Goal: Task Accomplishment & Management: Manage account settings

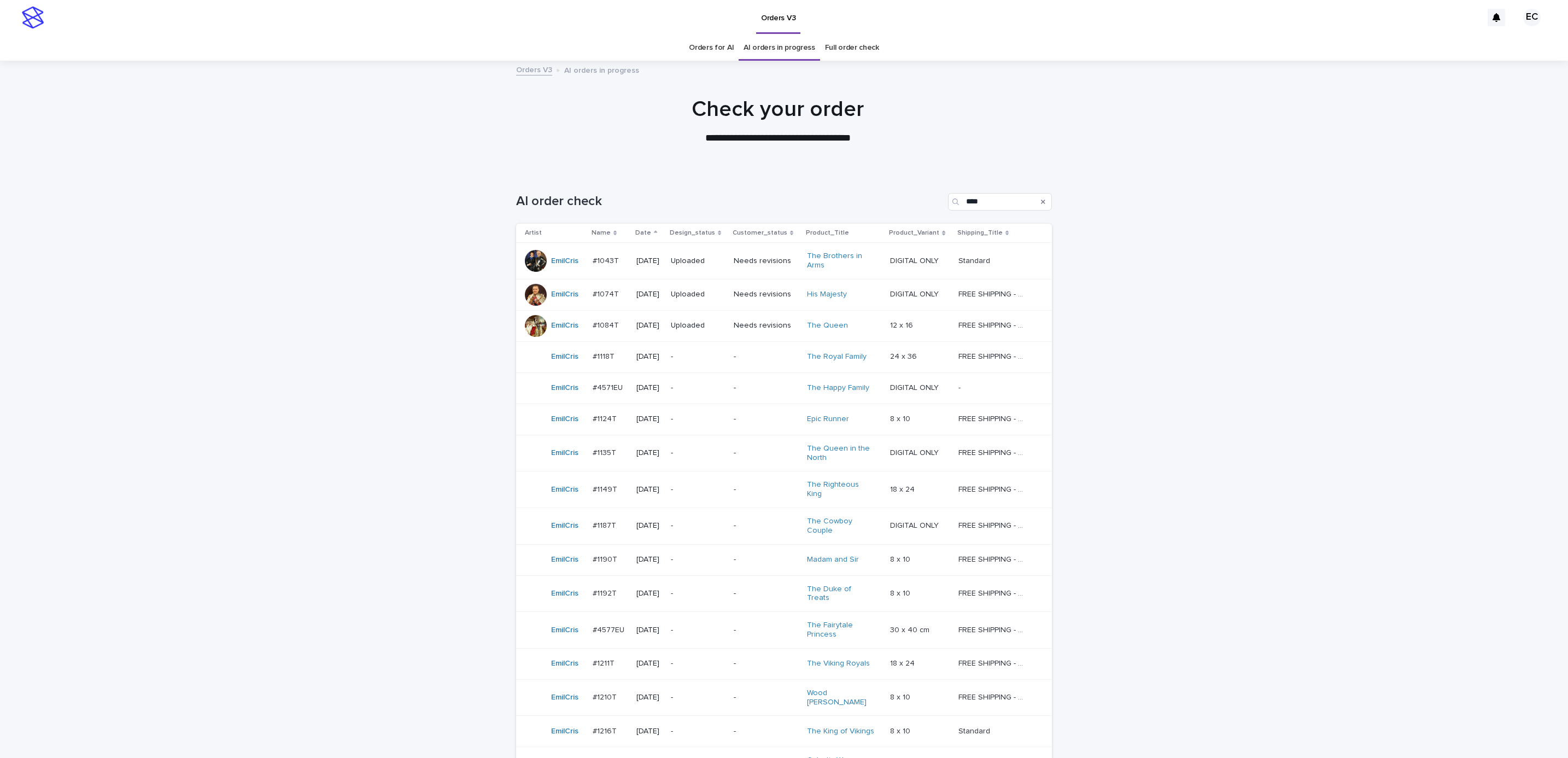
scroll to position [124, 0]
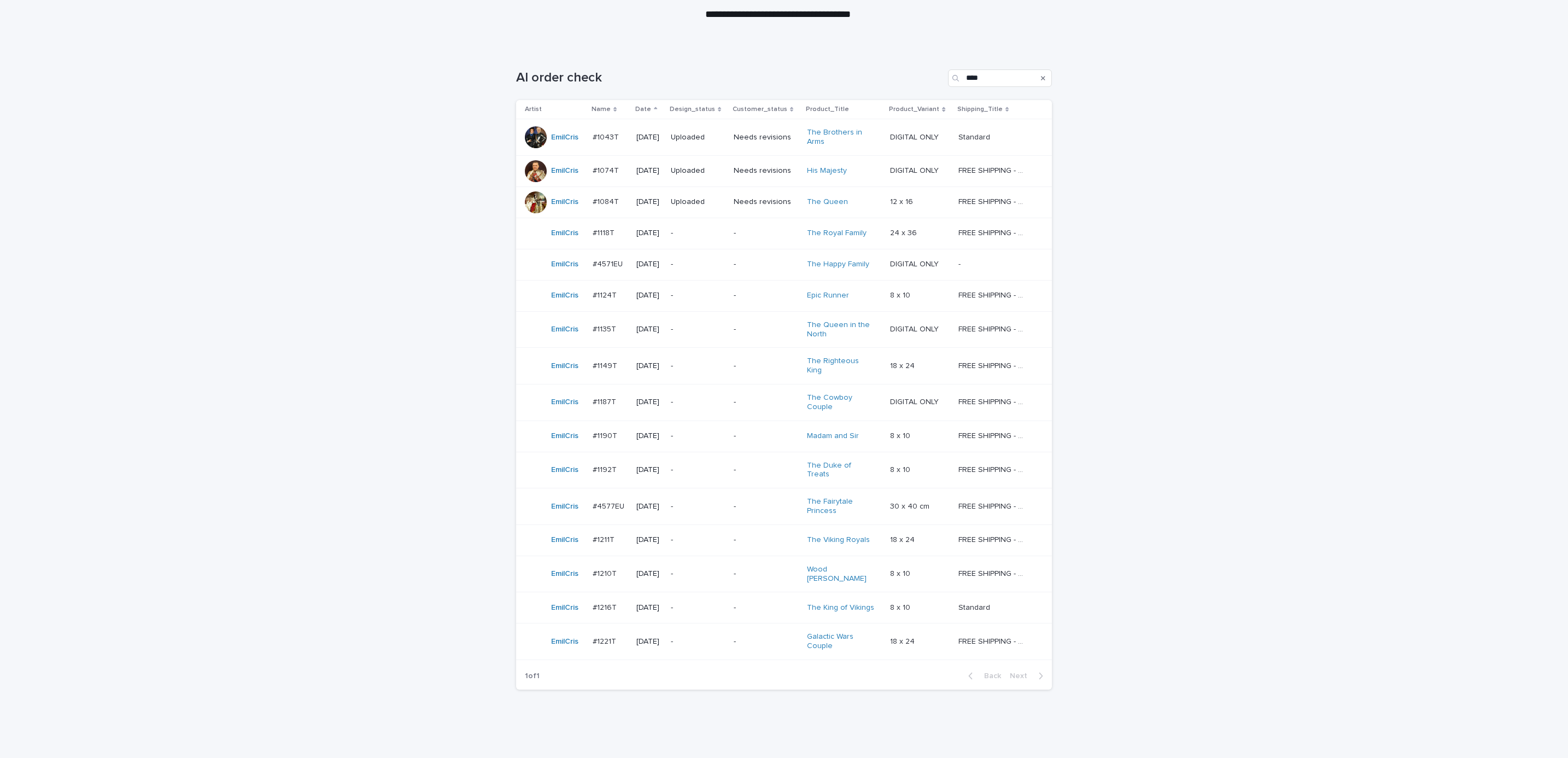
click at [746, 297] on p "-" at bounding box center [766, 295] width 64 height 9
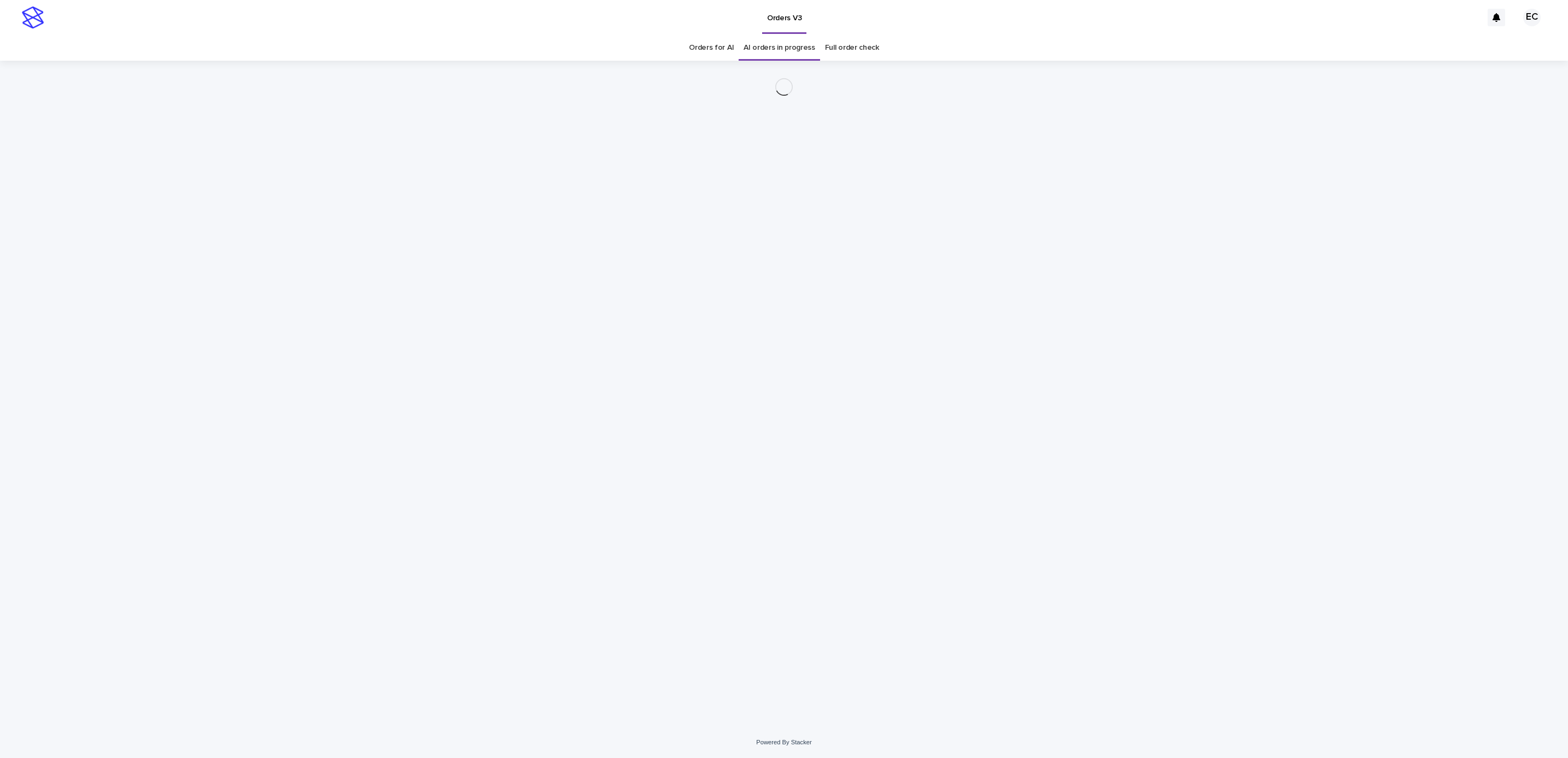
click at [1138, 371] on div "Loading... Saving… Loading... Saving…" at bounding box center [784, 393] width 1568 height 666
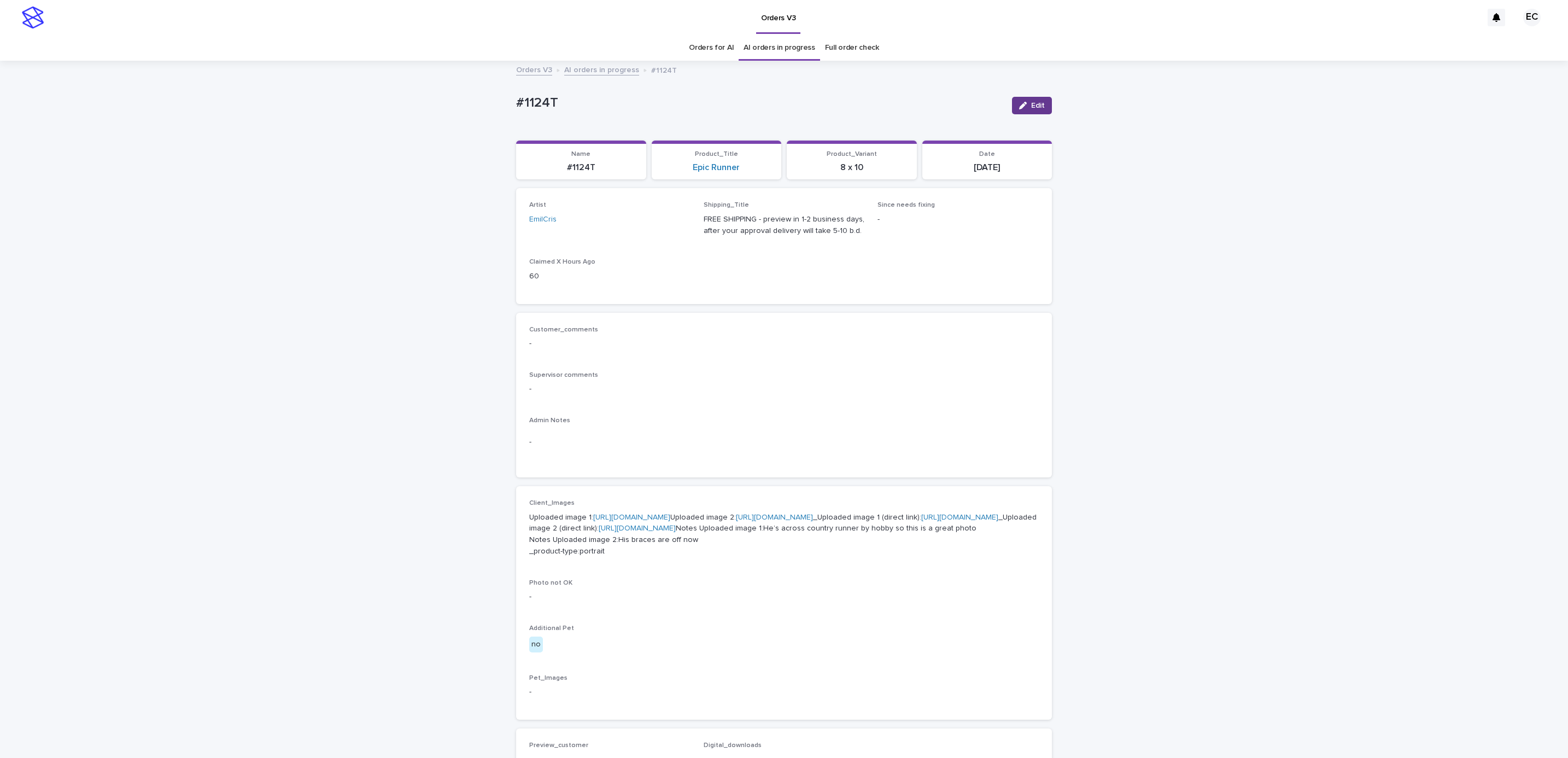
click at [1019, 112] on button "Edit" at bounding box center [1032, 105] width 40 height 17
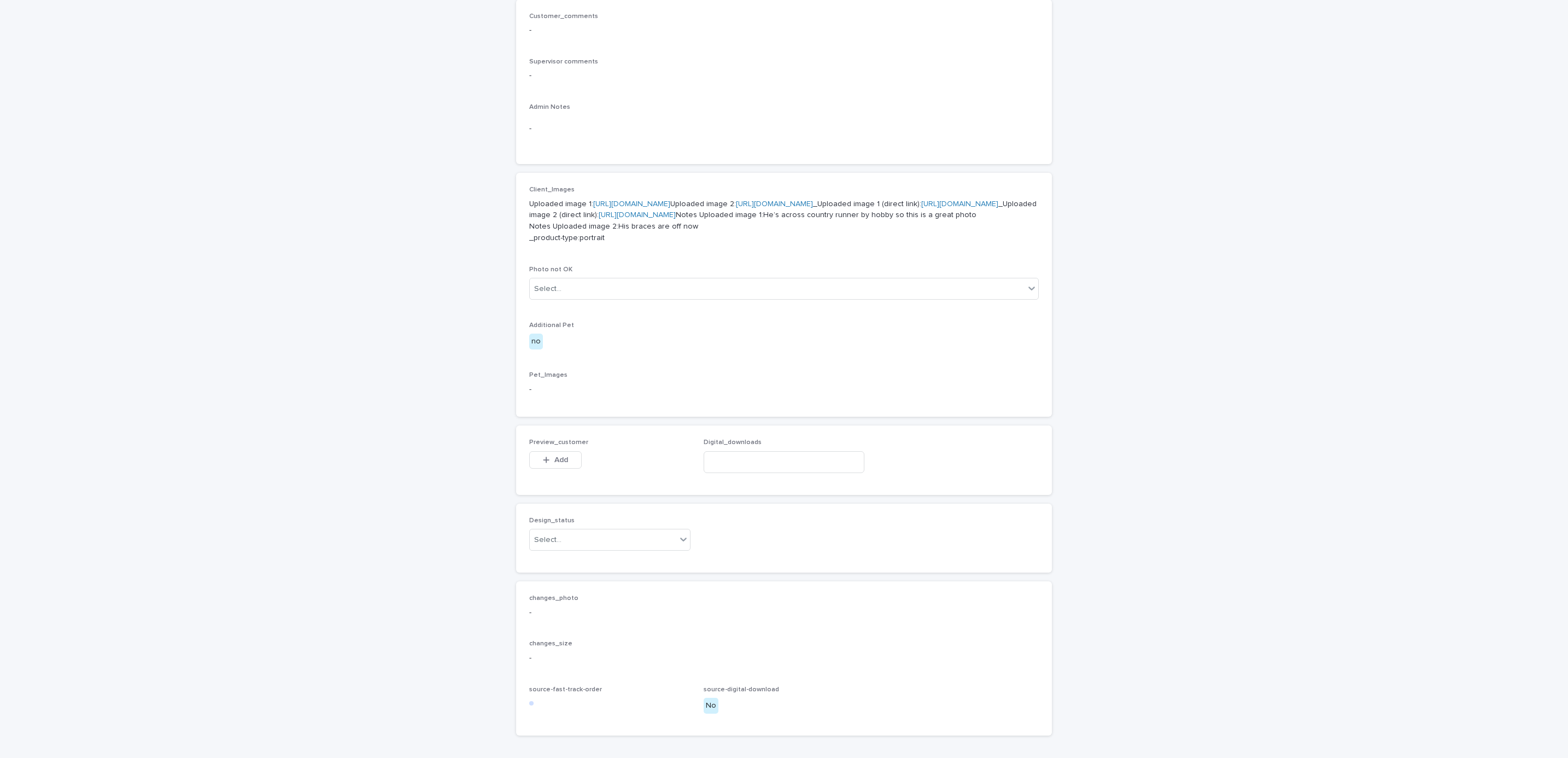
scroll to position [489, 0]
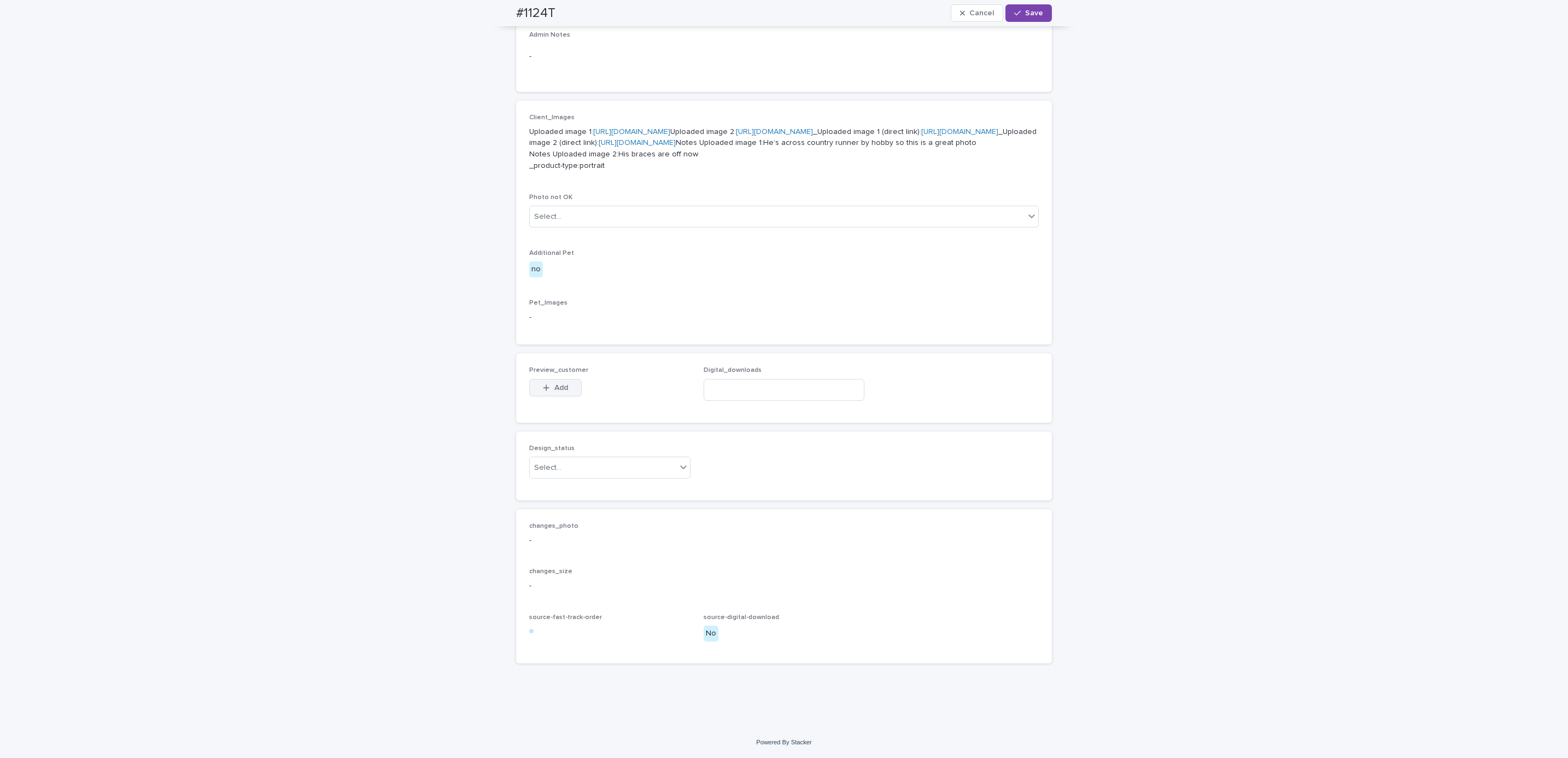
click at [555, 384] on span "Add" at bounding box center [561, 387] width 14 height 8
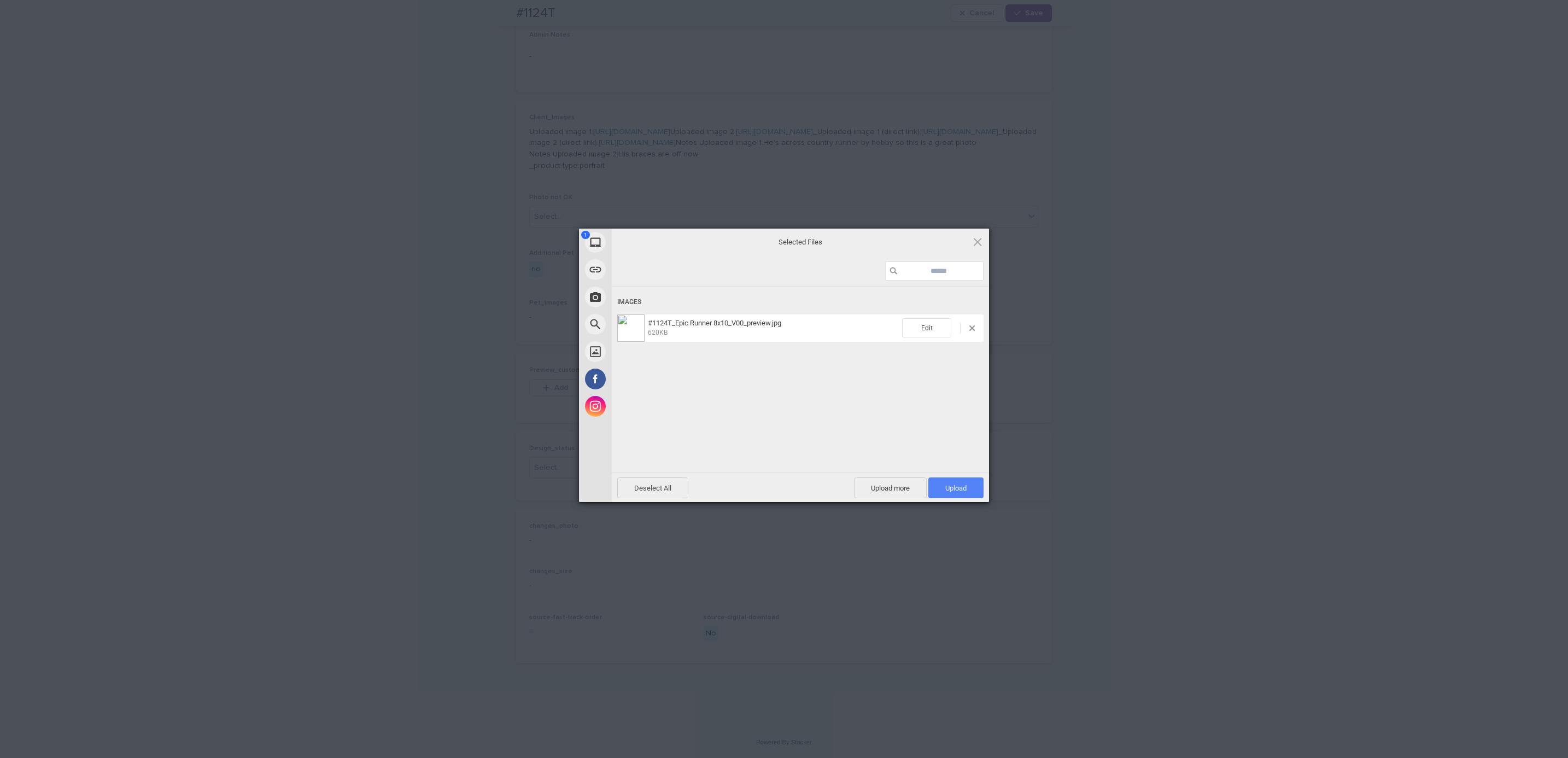
click at [953, 491] on span "Upload 1" at bounding box center [955, 488] width 21 height 8
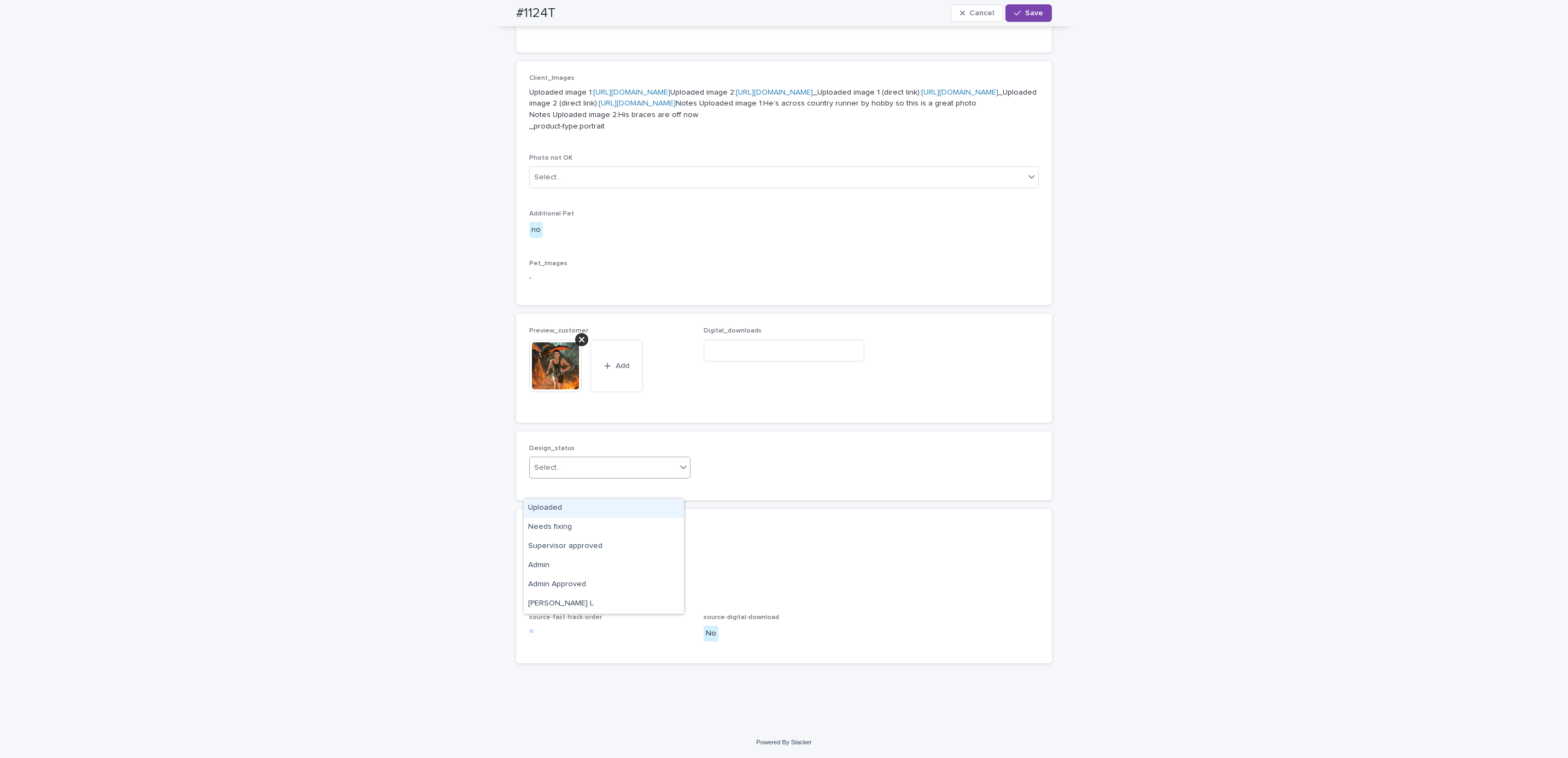
click at [622, 504] on div "Uploaded" at bounding box center [604, 508] width 160 height 19
click at [1029, 17] on button "Save" at bounding box center [1029, 13] width 46 height 17
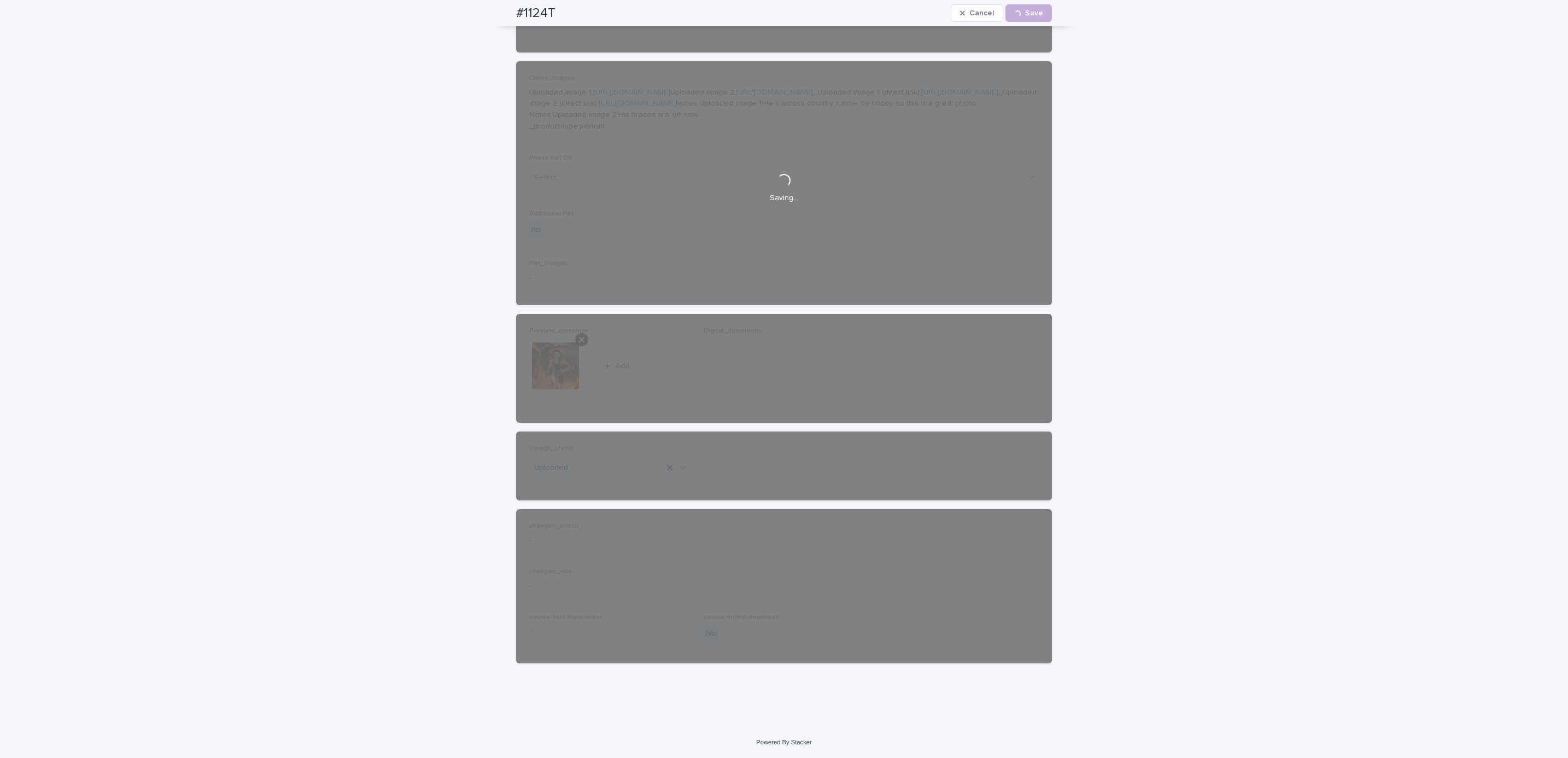
click at [502, 15] on div "#1124T Cancel Loading... Save" at bounding box center [784, 13] width 588 height 26
click at [557, 10] on div "#1124T Cancel Loading... Save" at bounding box center [784, 13] width 536 height 26
copy h2 "#1124T"
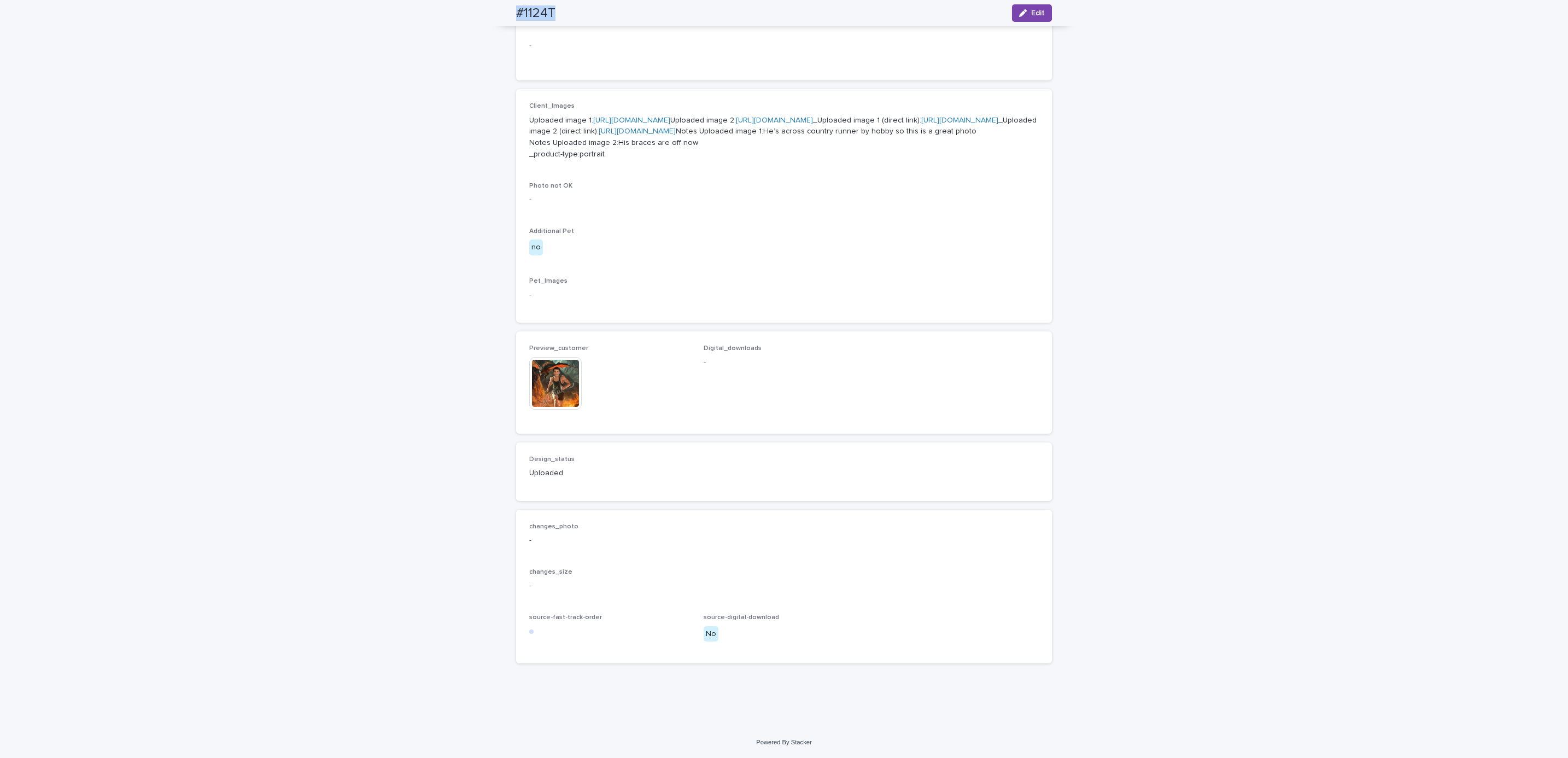
scroll to position [494, 0]
click at [97, 104] on div "Loading... Saving… Loading... Saving… #1124T Edit #1124T Edit Sorry, there was …" at bounding box center [784, 196] width 1568 height 1062
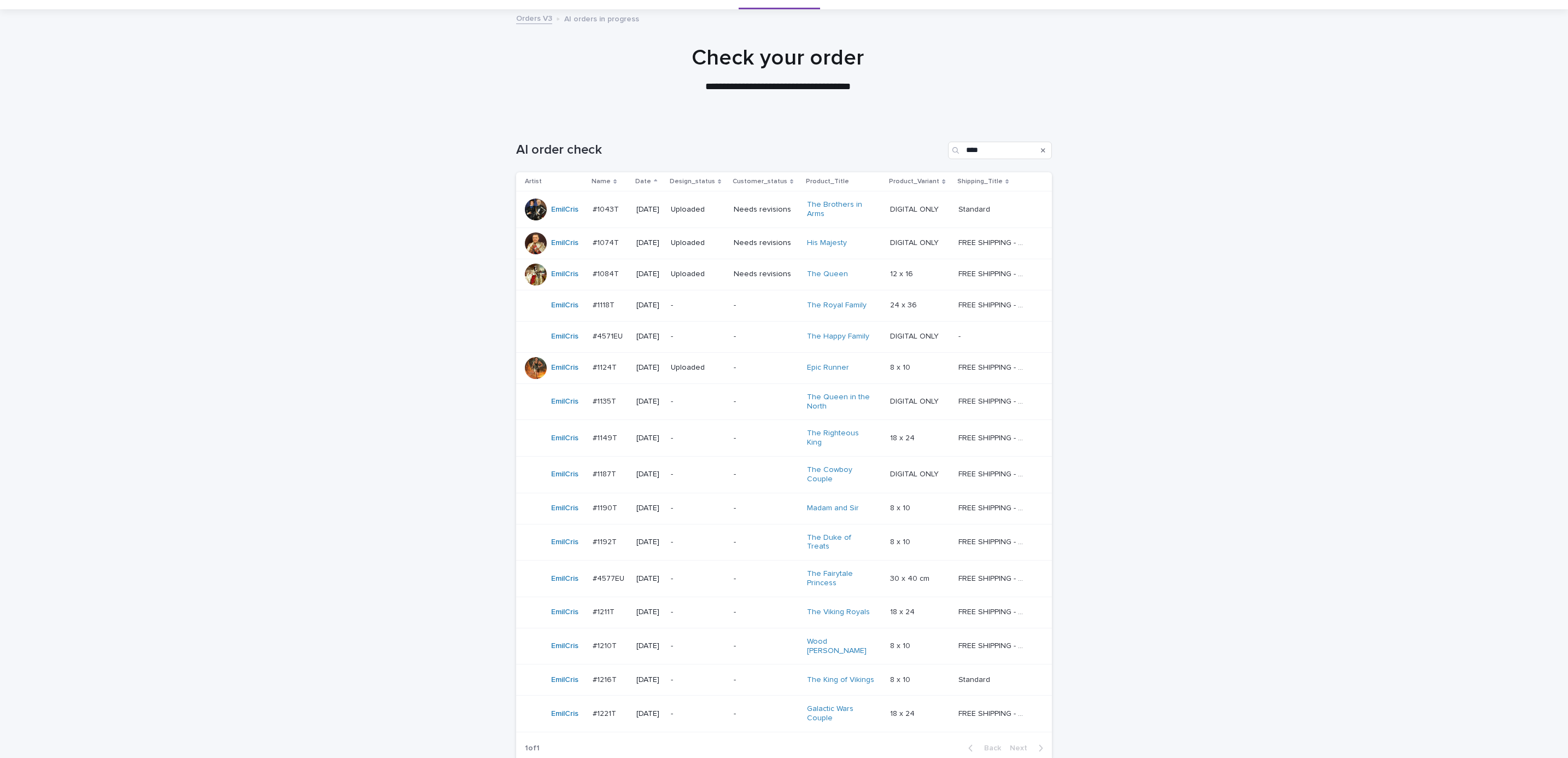
scroll to position [53, 0]
click at [750, 409] on div "-" at bounding box center [766, 400] width 64 height 18
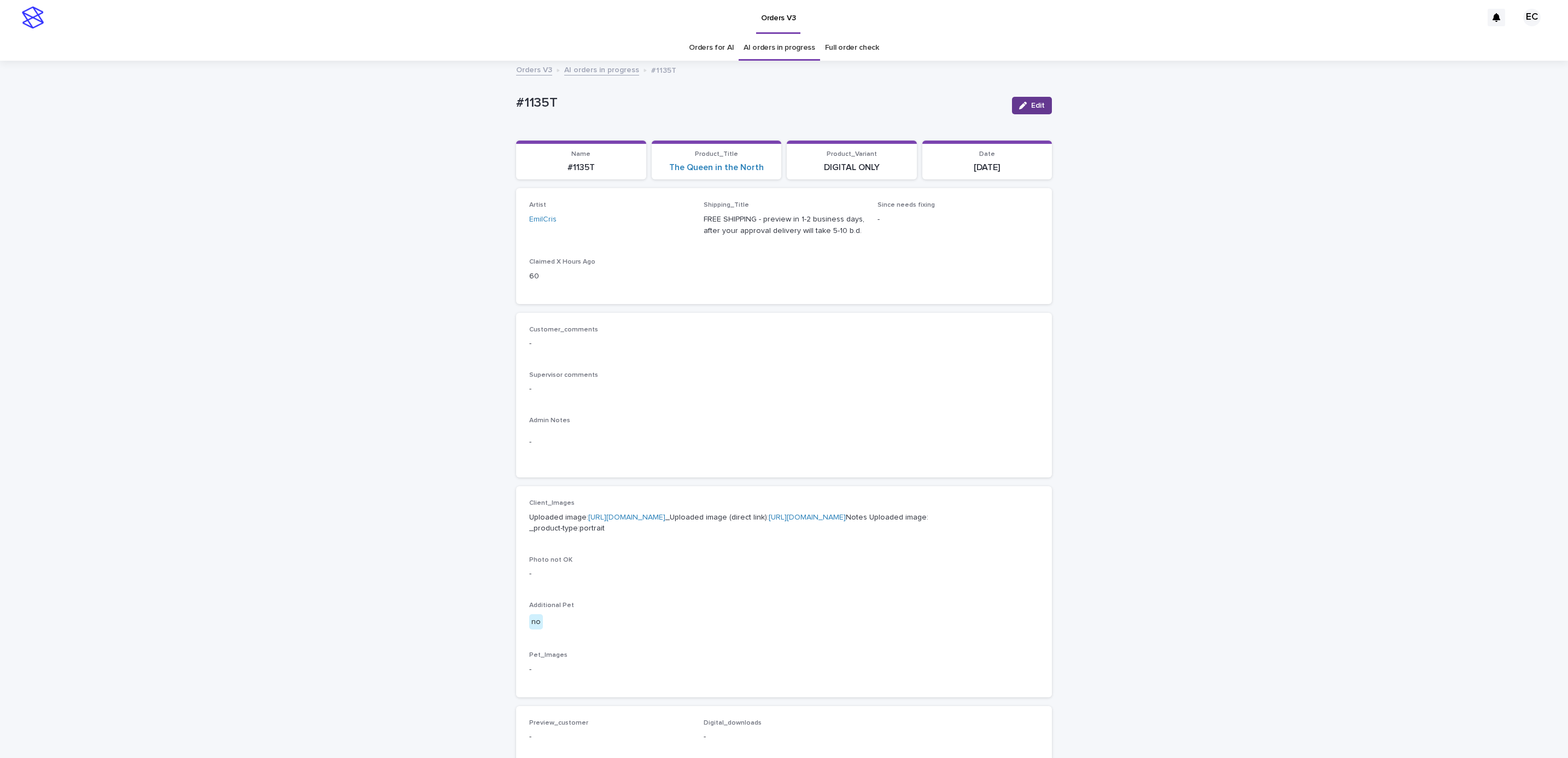
click at [1033, 109] on span "Edit" at bounding box center [1037, 106] width 14 height 8
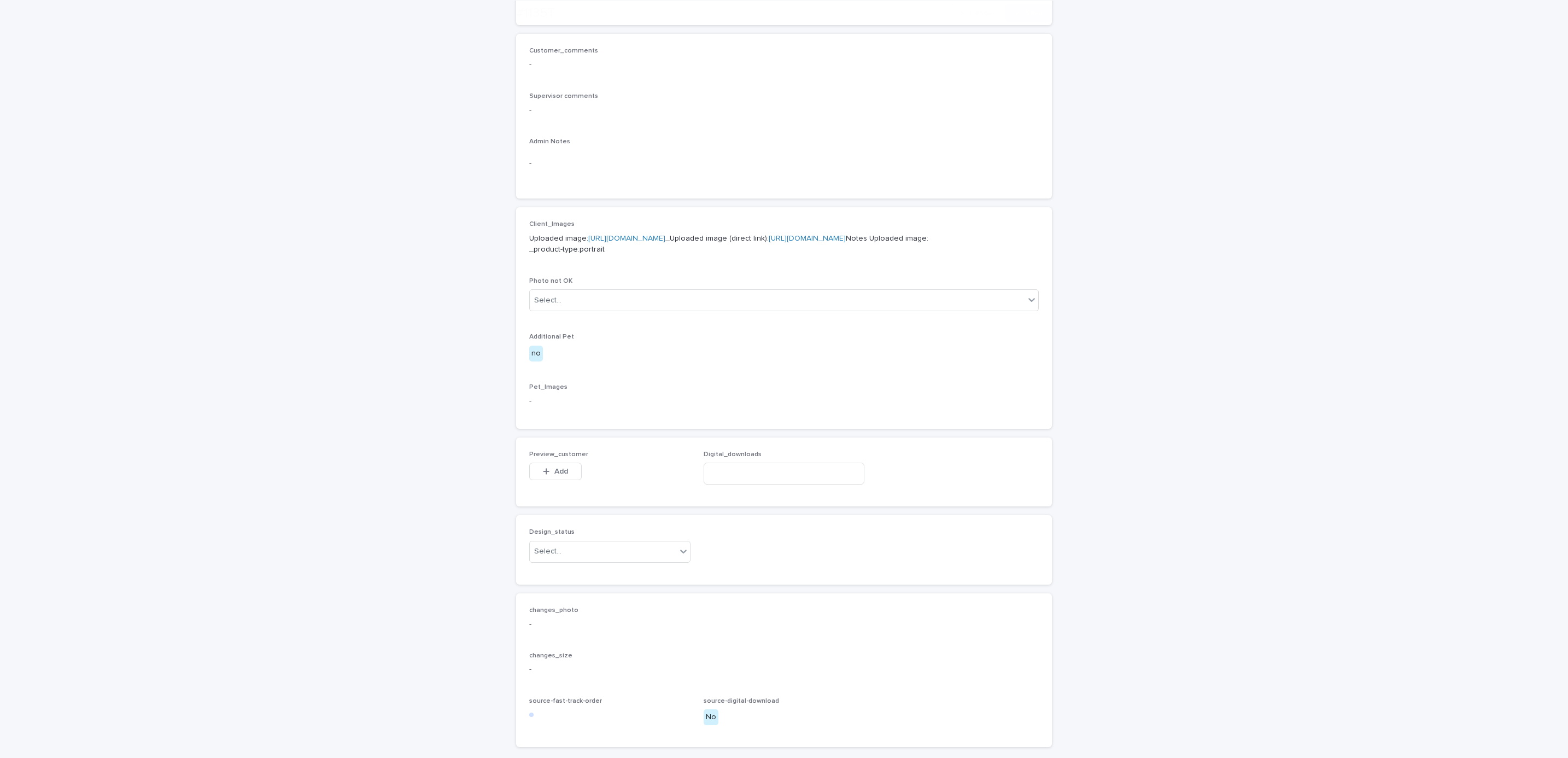
scroll to position [431, 0]
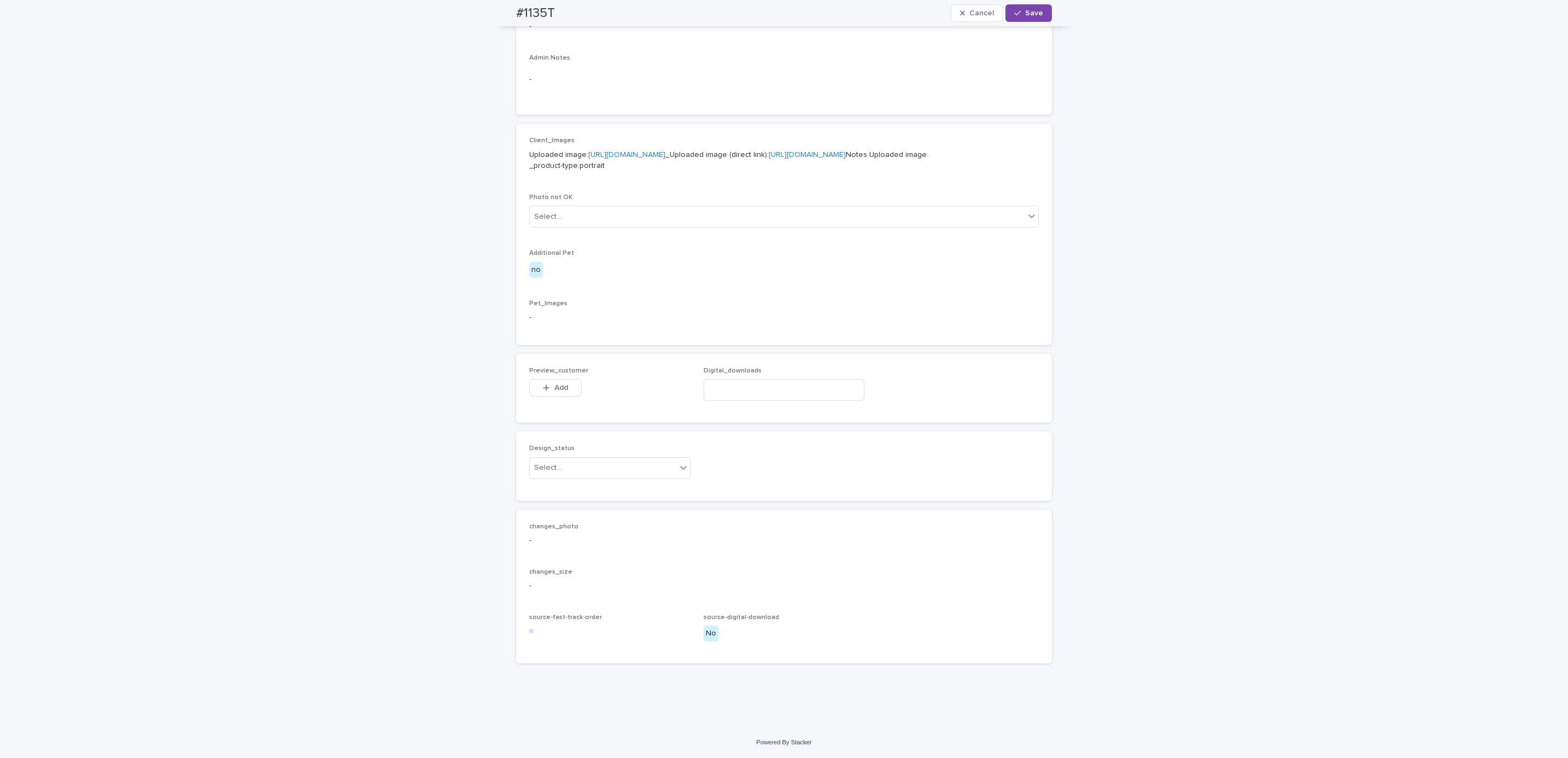
click at [559, 384] on span "Add" at bounding box center [561, 387] width 14 height 8
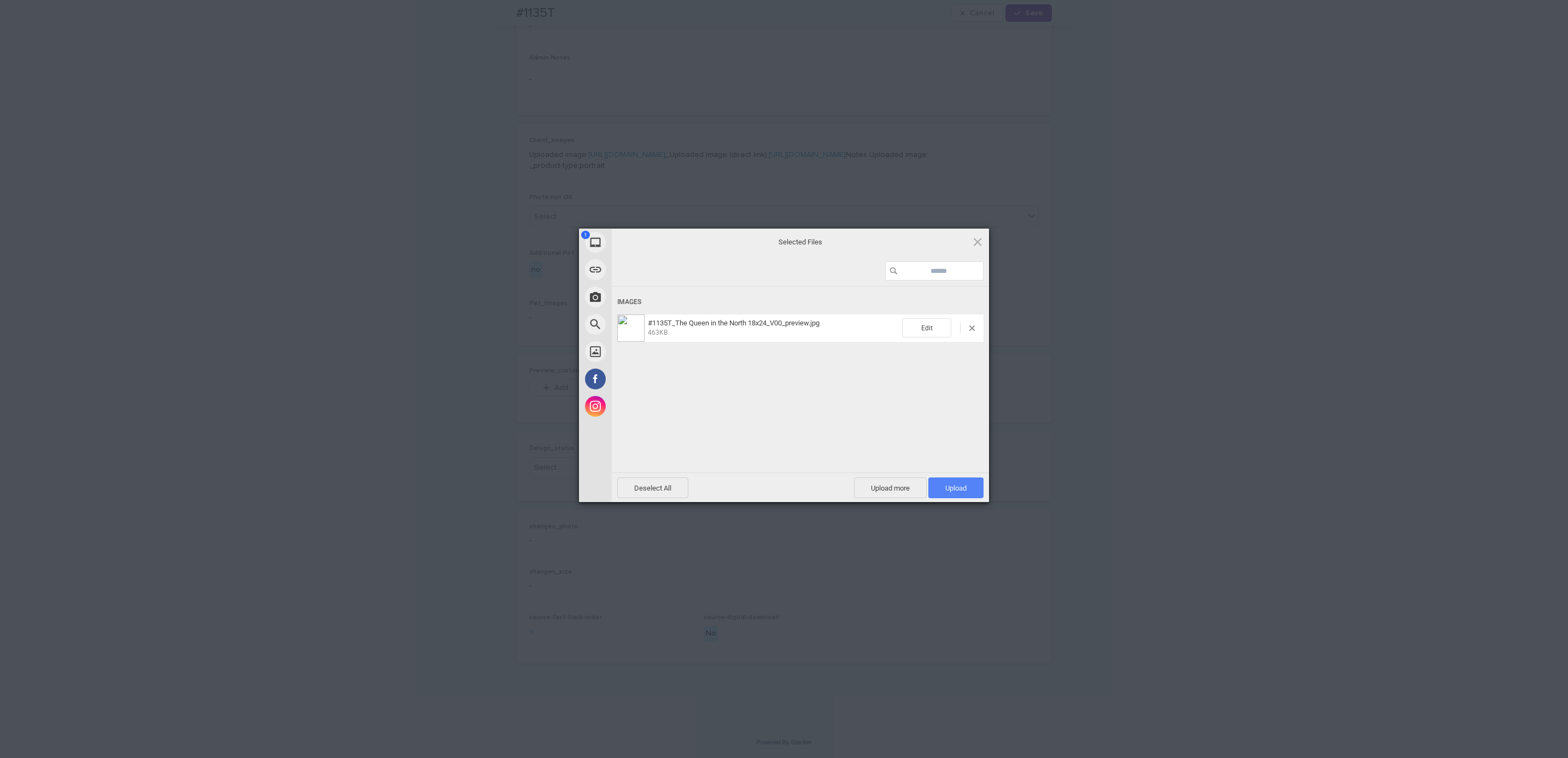
click at [940, 493] on span "Upload 1" at bounding box center [956, 488] width 55 height 21
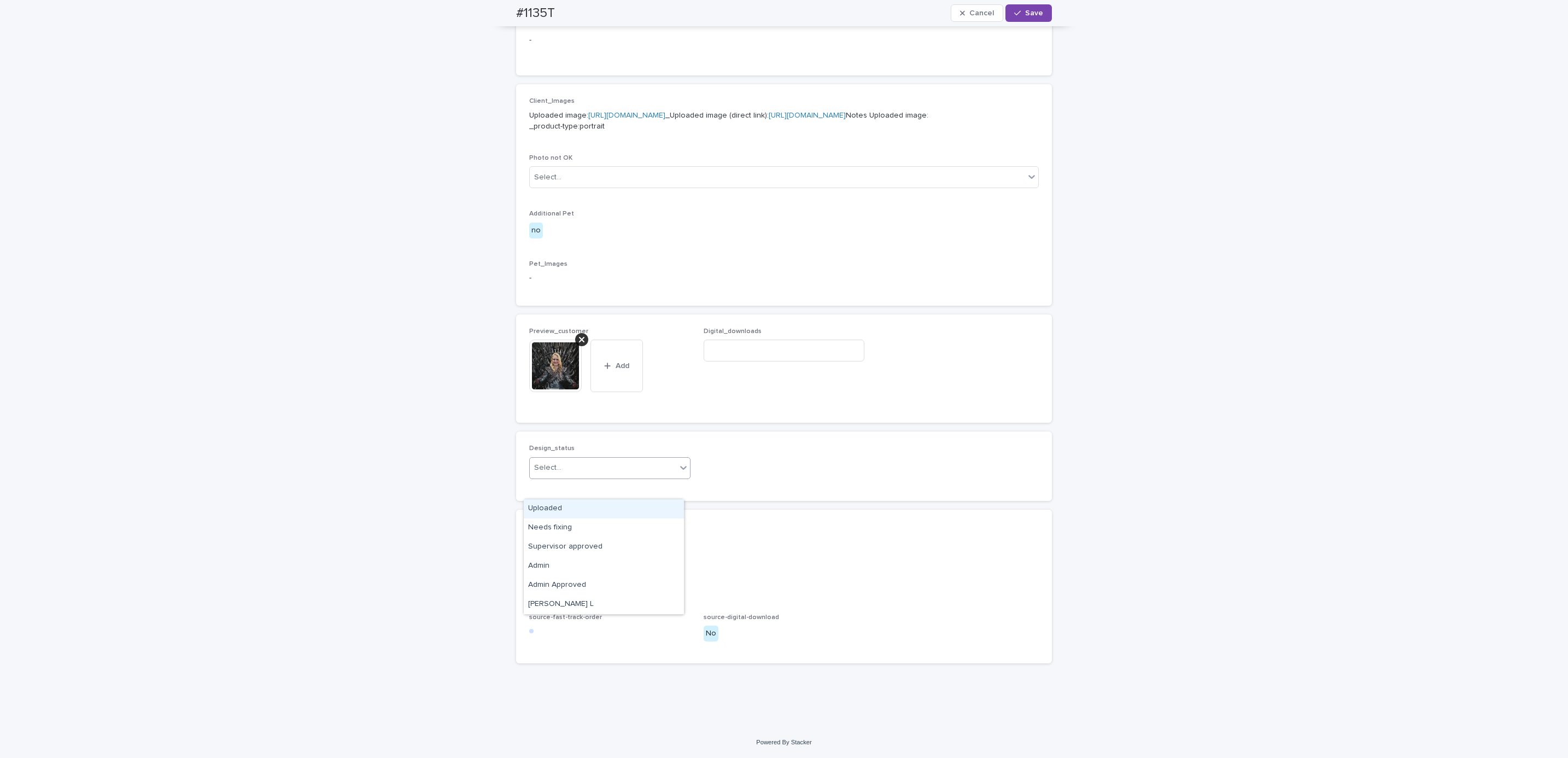
click at [594, 508] on div "Uploaded" at bounding box center [604, 509] width 160 height 19
click at [495, 13] on div "#1135T Cancel Save" at bounding box center [784, 13] width 588 height 26
click at [546, 15] on h2 "#1135T" at bounding box center [535, 13] width 39 height 16
copy h2 "#1135T"
click at [735, 362] on input at bounding box center [784, 351] width 161 height 22
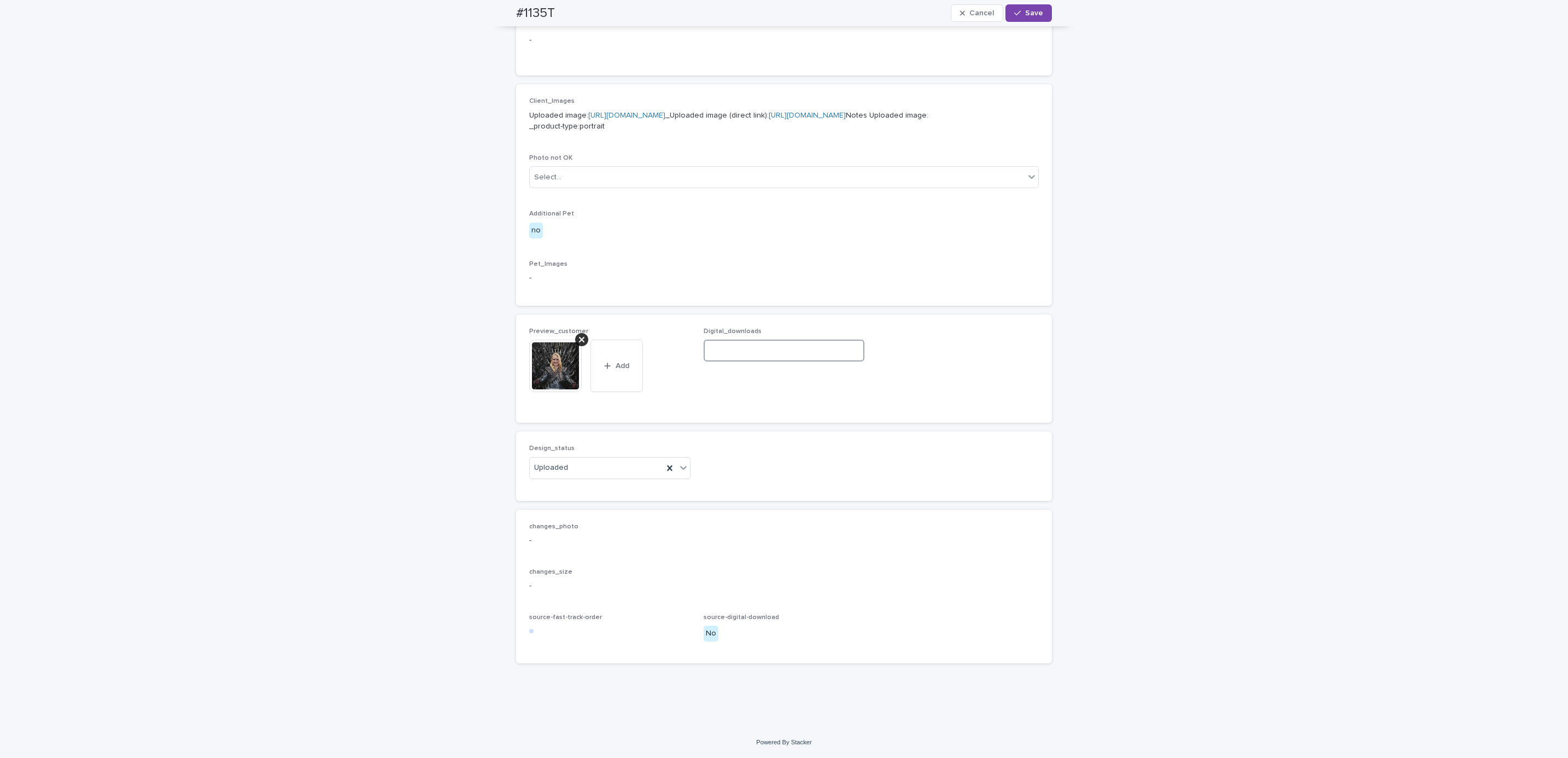
paste input "**********"
type input "**********"
click at [1031, 17] on button "Save" at bounding box center [1029, 13] width 46 height 17
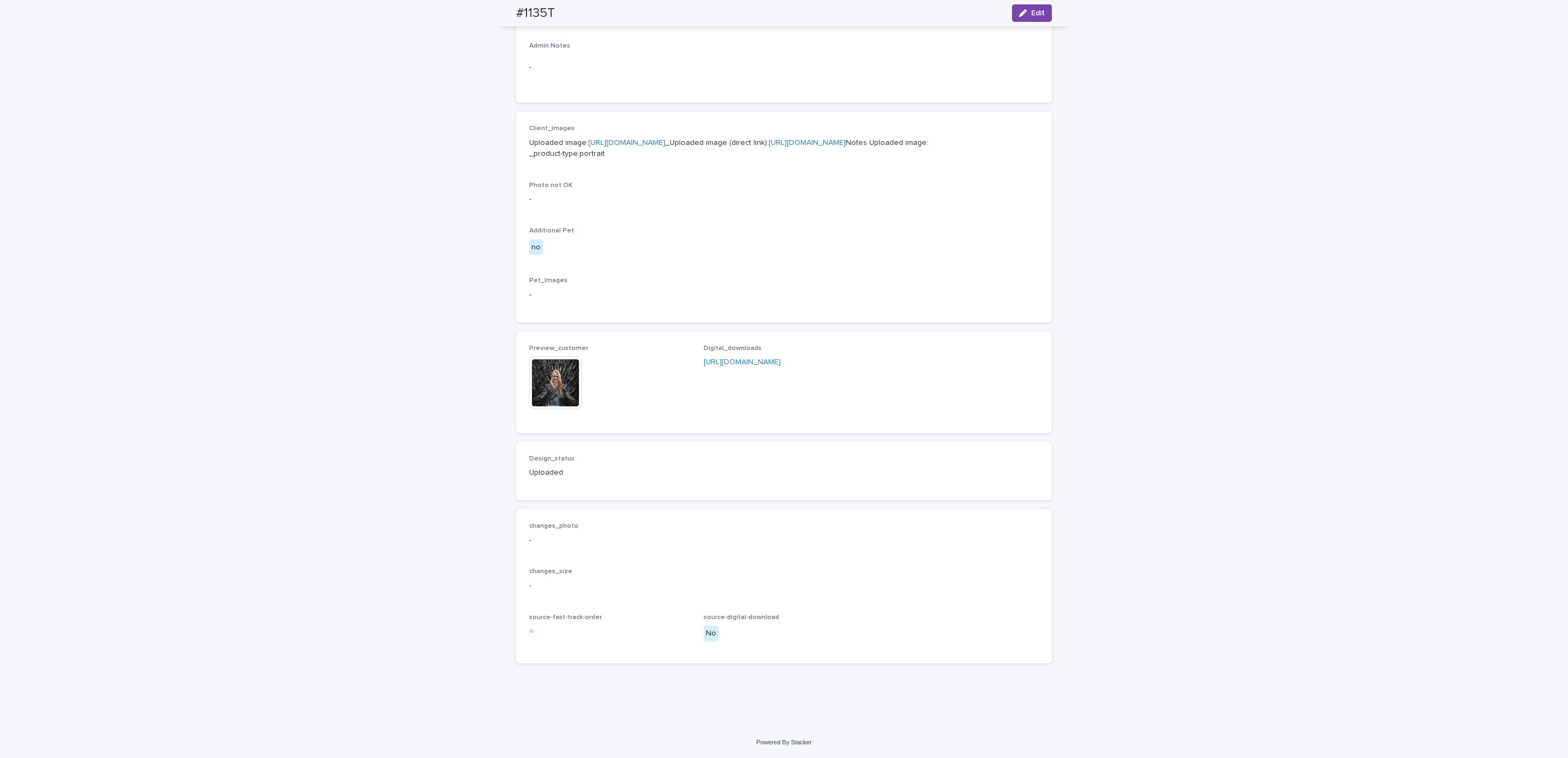
scroll to position [437, 0]
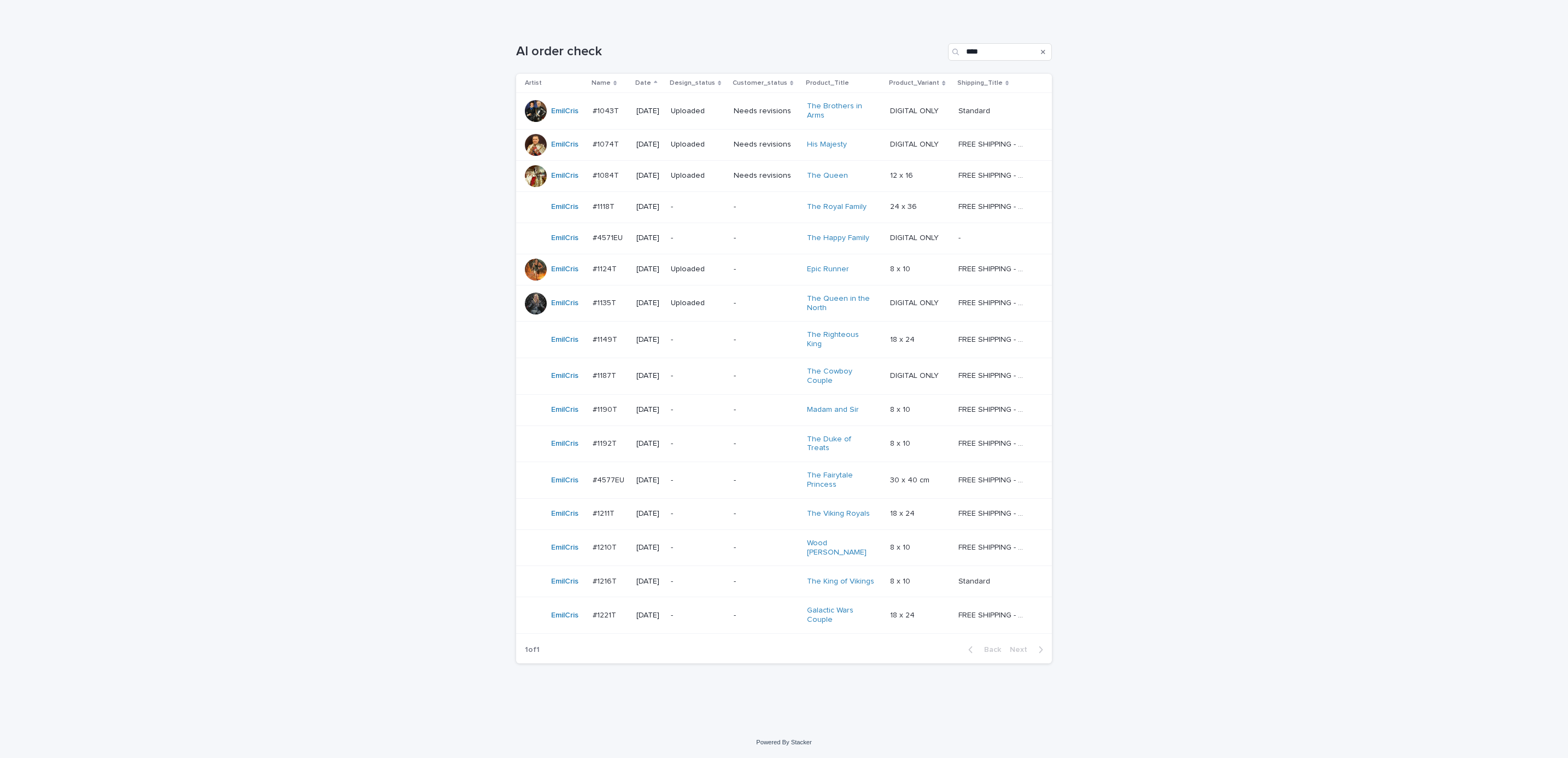
scroll to position [35, 0]
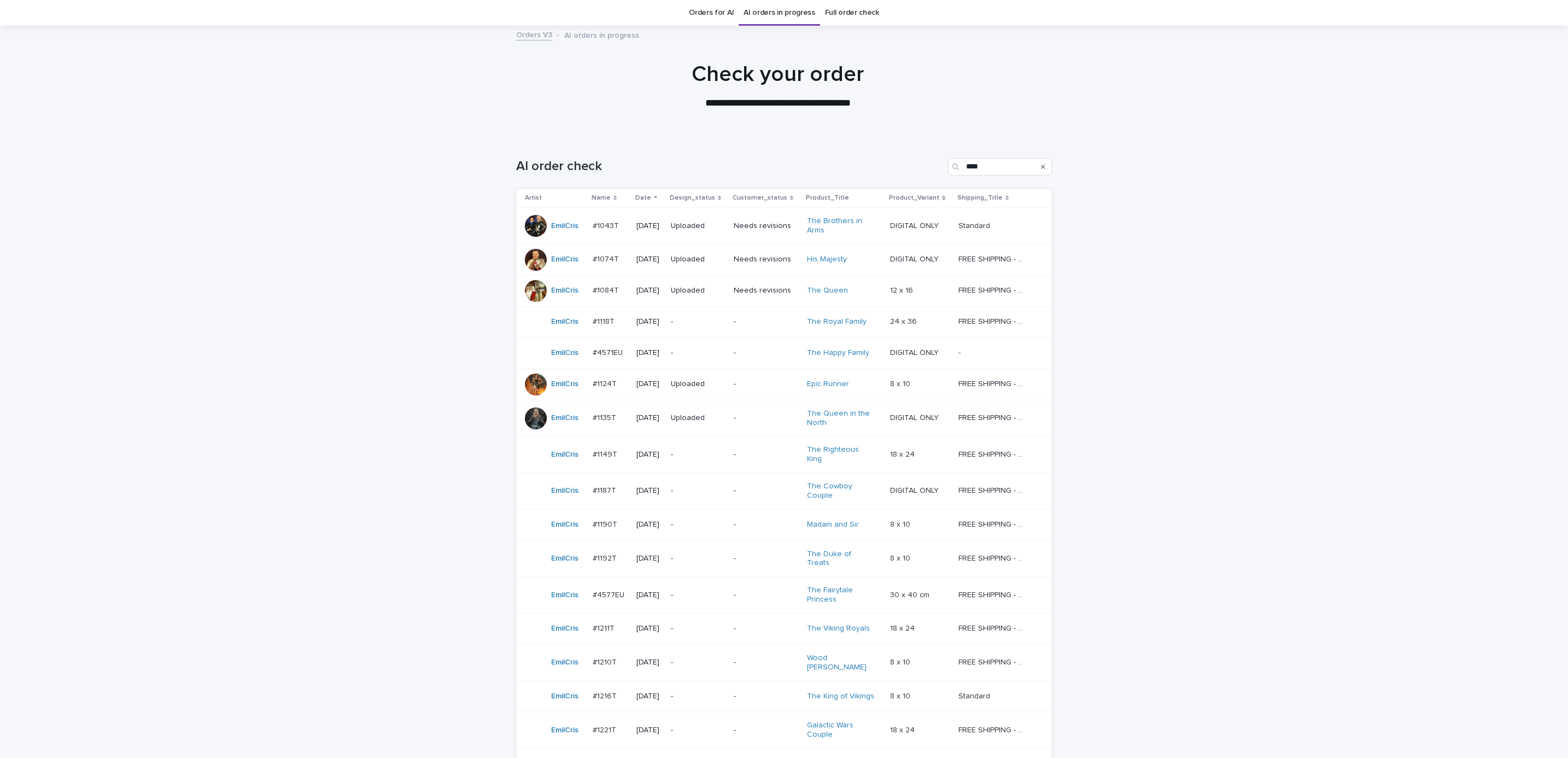
click at [748, 460] on div "-" at bounding box center [766, 454] width 64 height 18
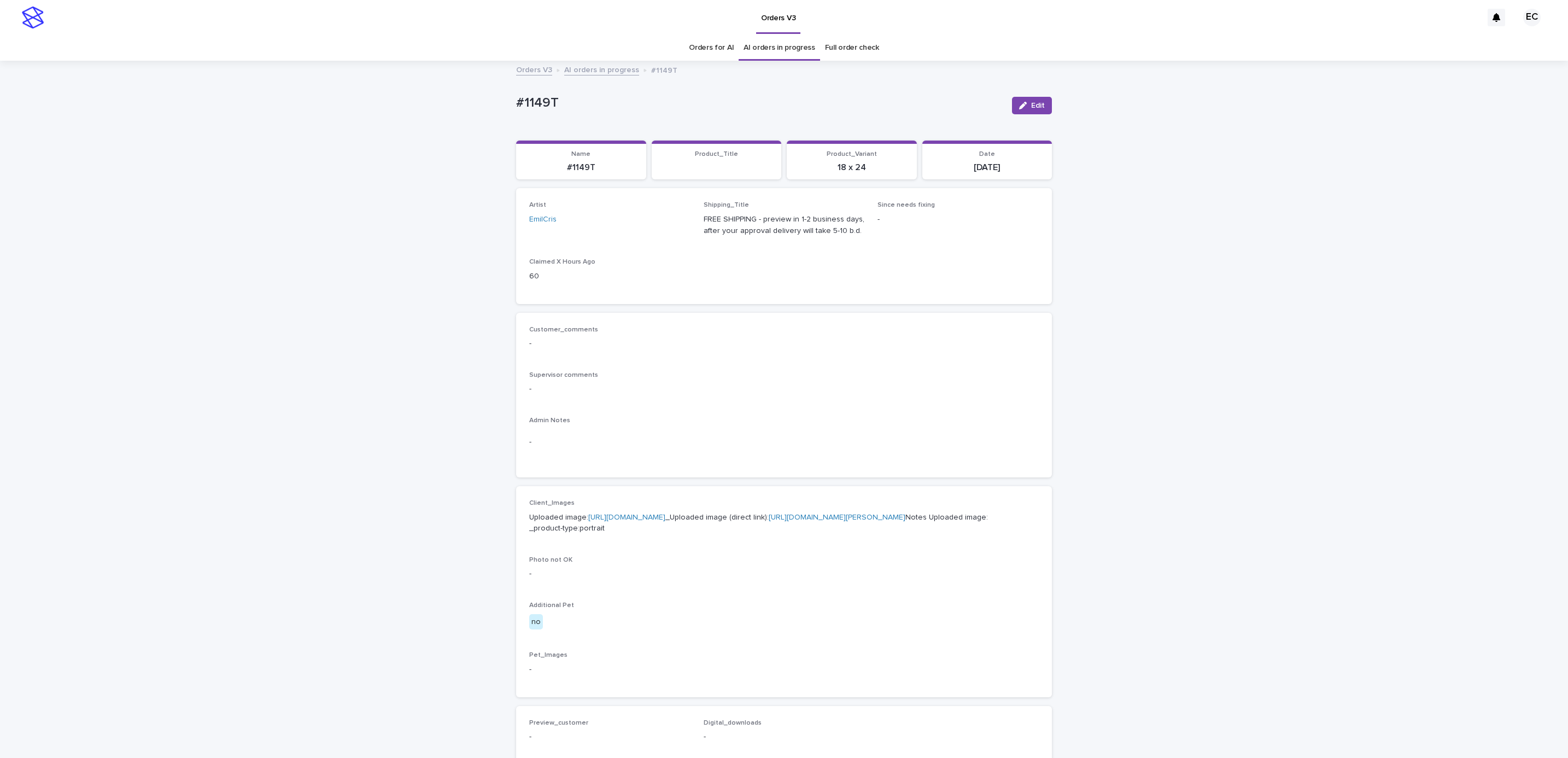
click at [1125, 416] on div "Loading... Saving… Loading... Saving… #1149T Edit #1149T Edit Sorry, there was …" at bounding box center [784, 560] width 1568 height 996
click at [1027, 111] on button "Edit" at bounding box center [1032, 105] width 40 height 17
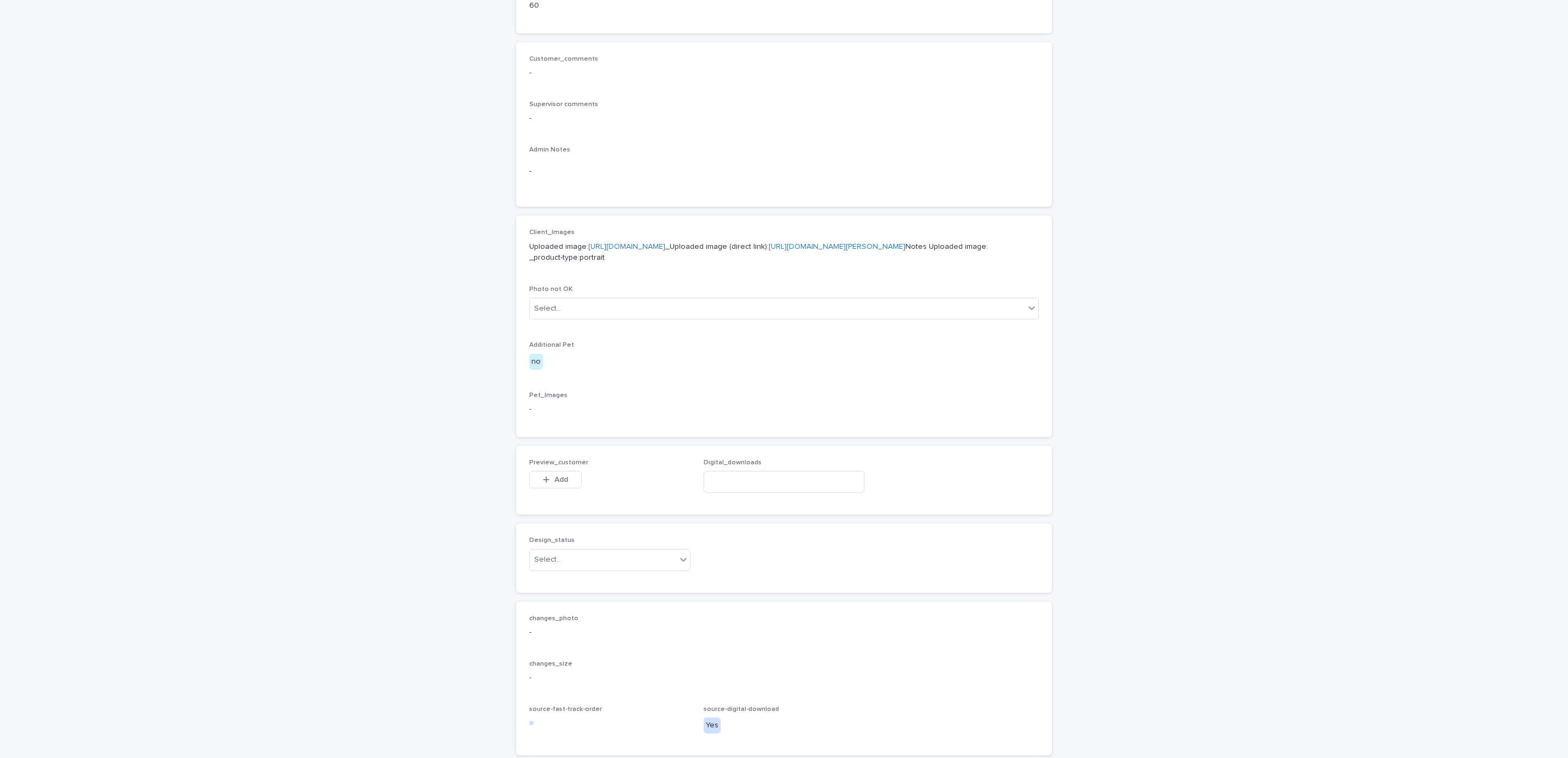
scroll to position [420, 0]
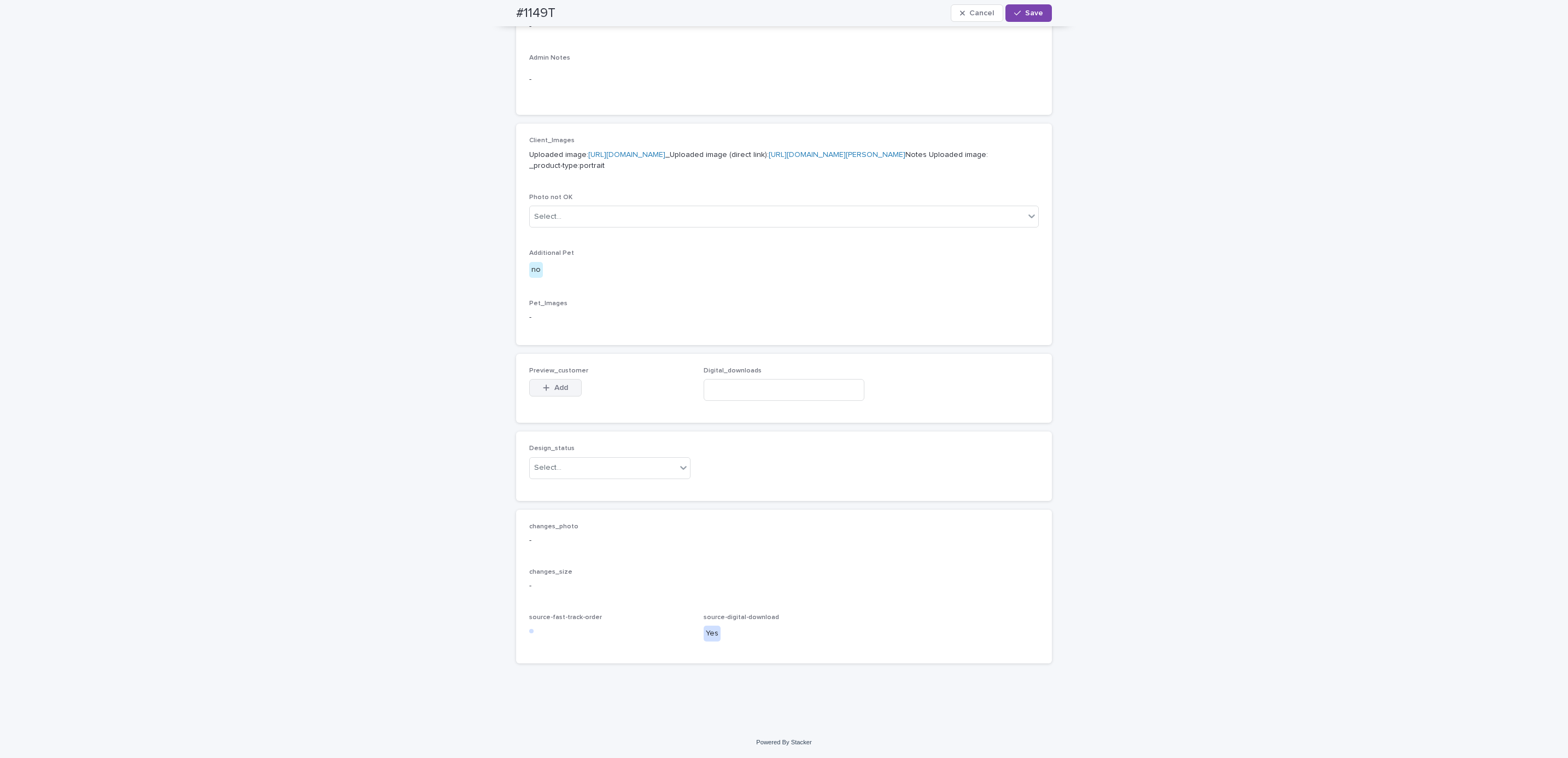
click at [553, 382] on button "Add" at bounding box center [555, 387] width 53 height 17
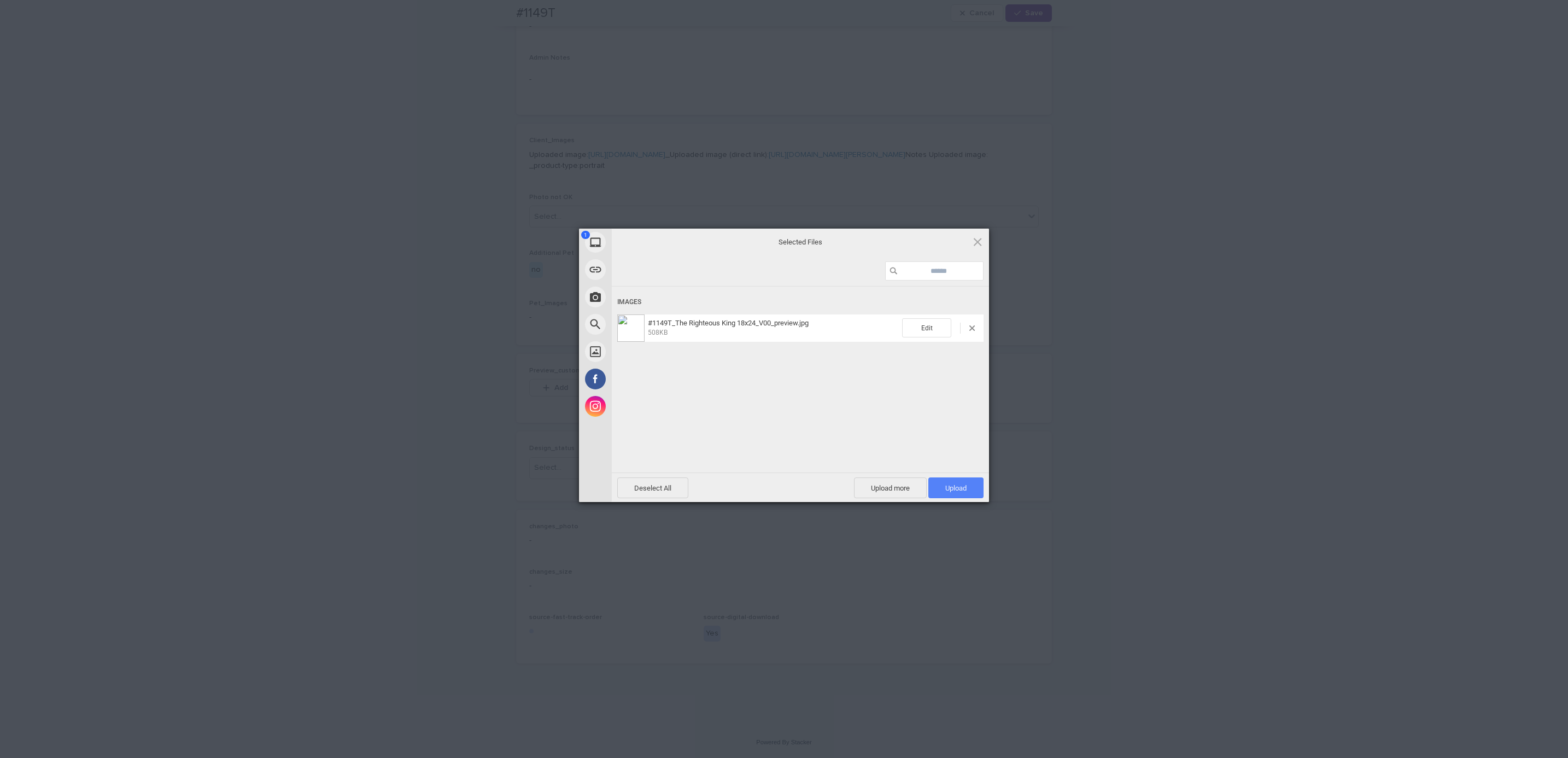
click at [947, 494] on span "Upload 1" at bounding box center [956, 488] width 55 height 21
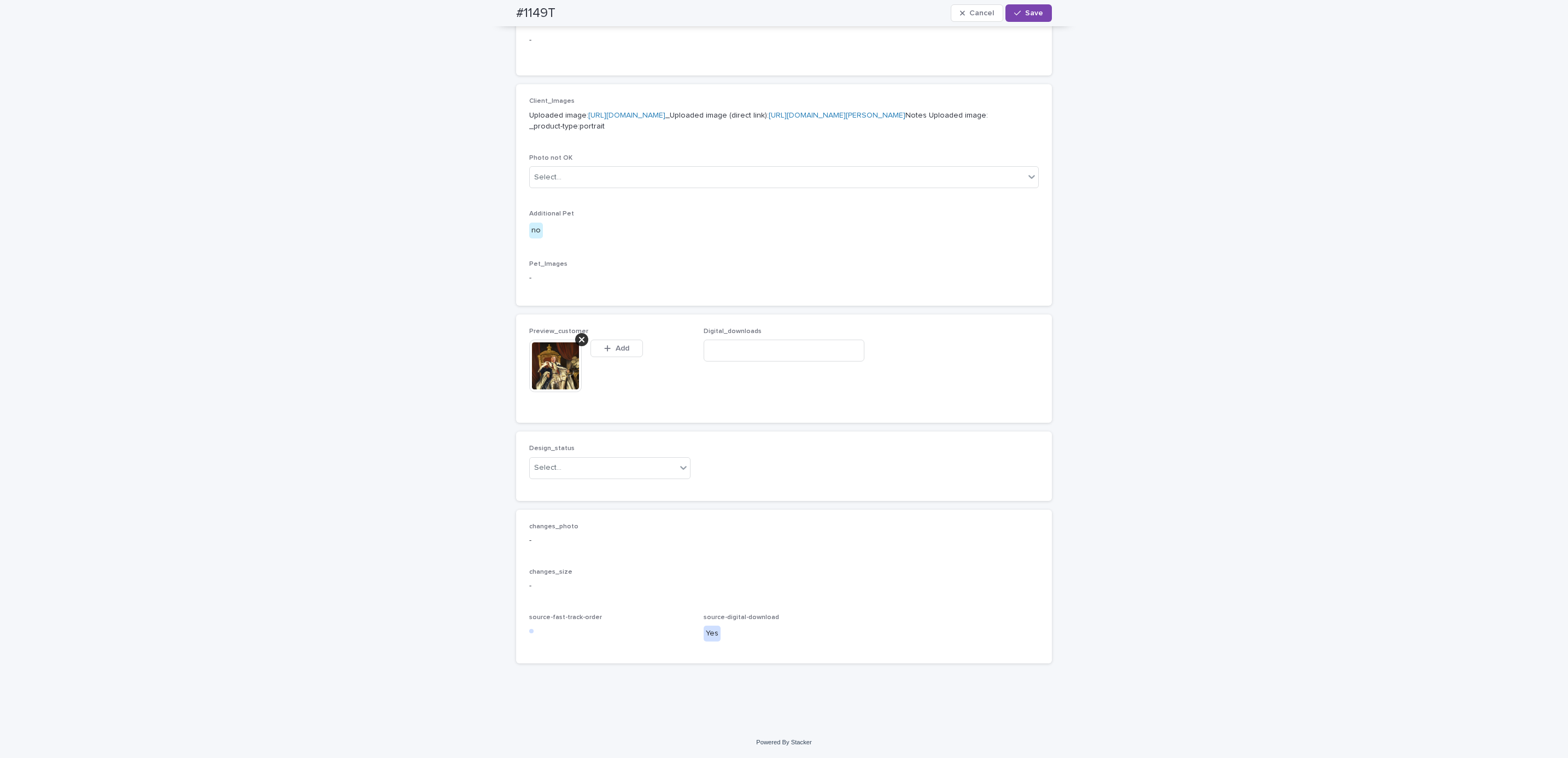
scroll to position [439, 0]
click at [640, 499] on div "Uploaded Needs fixing Supervisor approved Admin Admin Approved [PERSON_NAME] L" at bounding box center [604, 557] width 161 height 116
click at [586, 506] on div "Uploaded" at bounding box center [604, 509] width 160 height 19
click at [500, 17] on div "#1149T Cancel Save" at bounding box center [784, 13] width 588 height 26
click at [559, 12] on div "#1149T Cancel Save" at bounding box center [784, 13] width 536 height 26
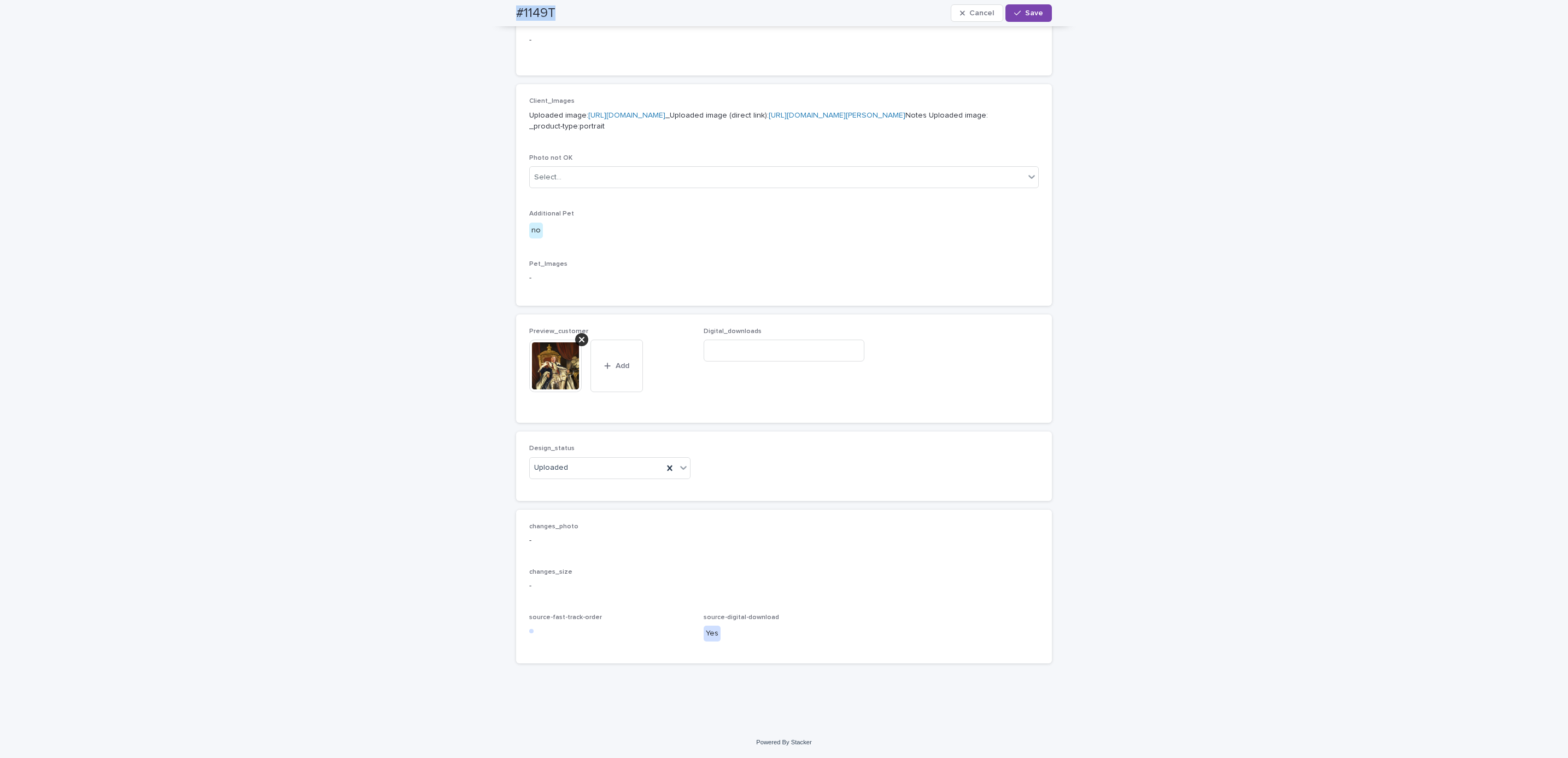
copy h2 "#1149T"
click at [765, 362] on input at bounding box center [784, 351] width 161 height 22
paste input "**********"
type input "**********"
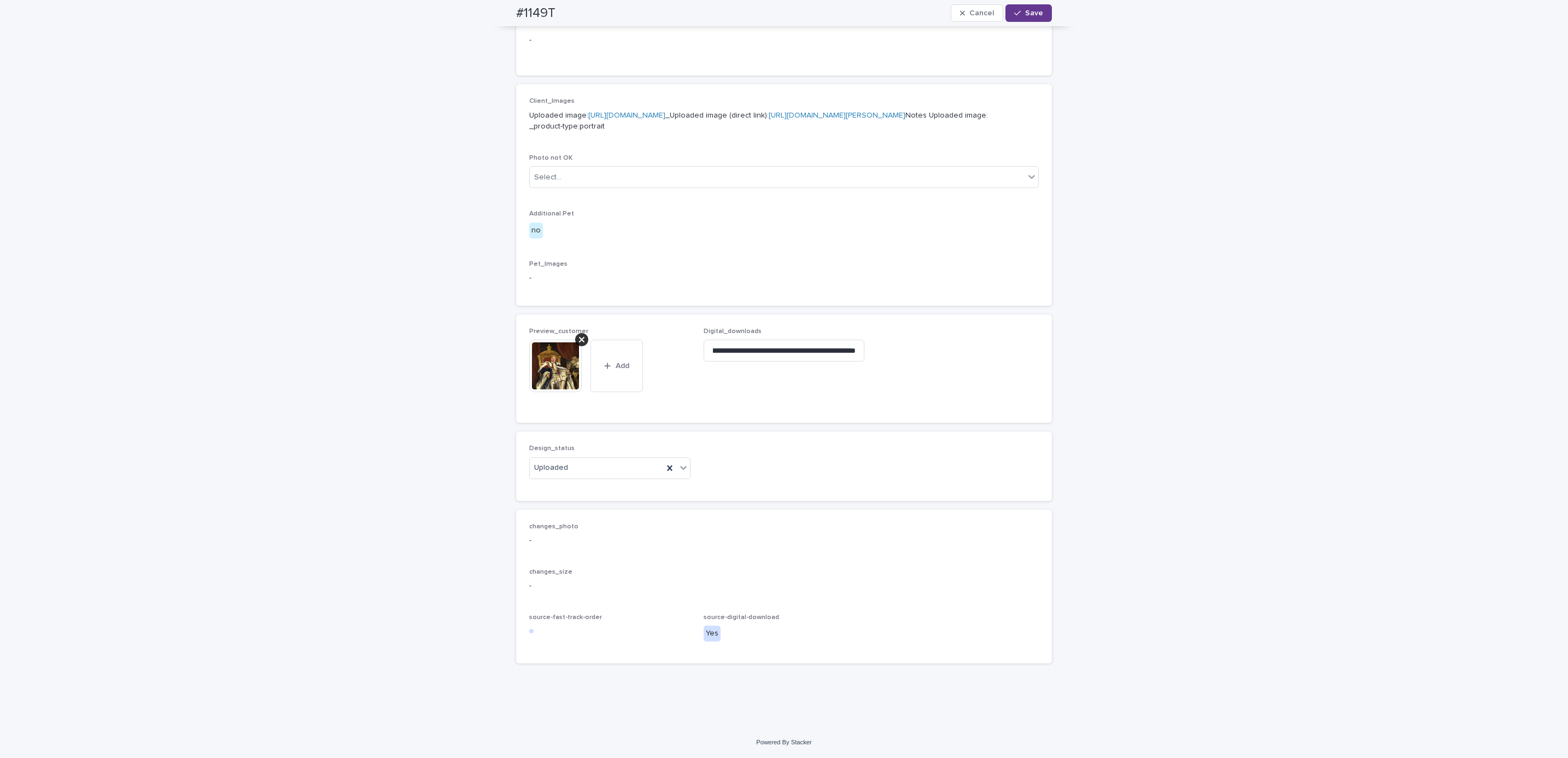
click at [1025, 15] on span "Save" at bounding box center [1034, 13] width 18 height 8
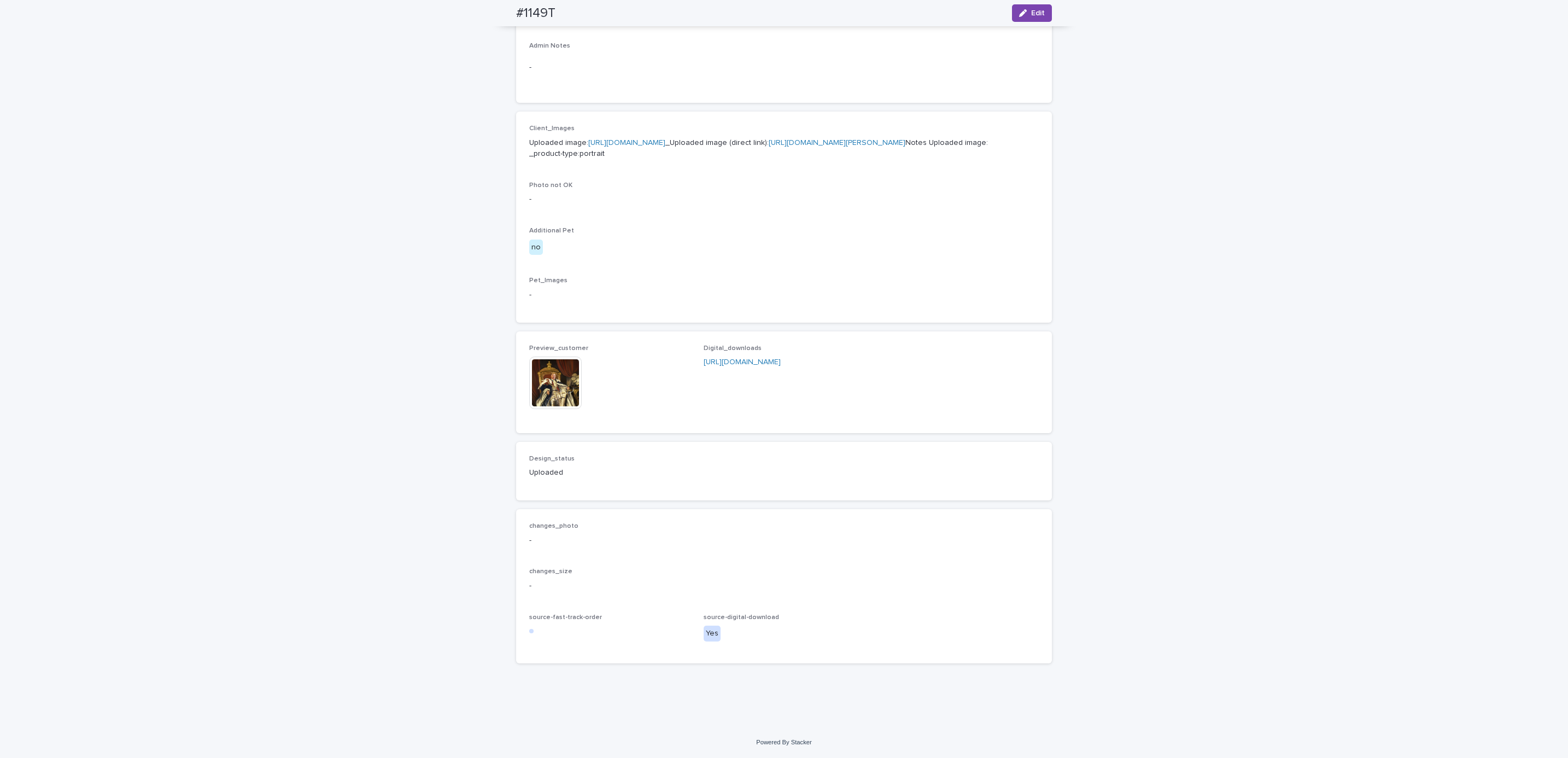
scroll to position [425, 0]
click at [355, 376] on div "Loading... Saving… Loading... Saving… #1149T Edit #1149T Edit Sorry, there was …" at bounding box center [784, 207] width 1568 height 1039
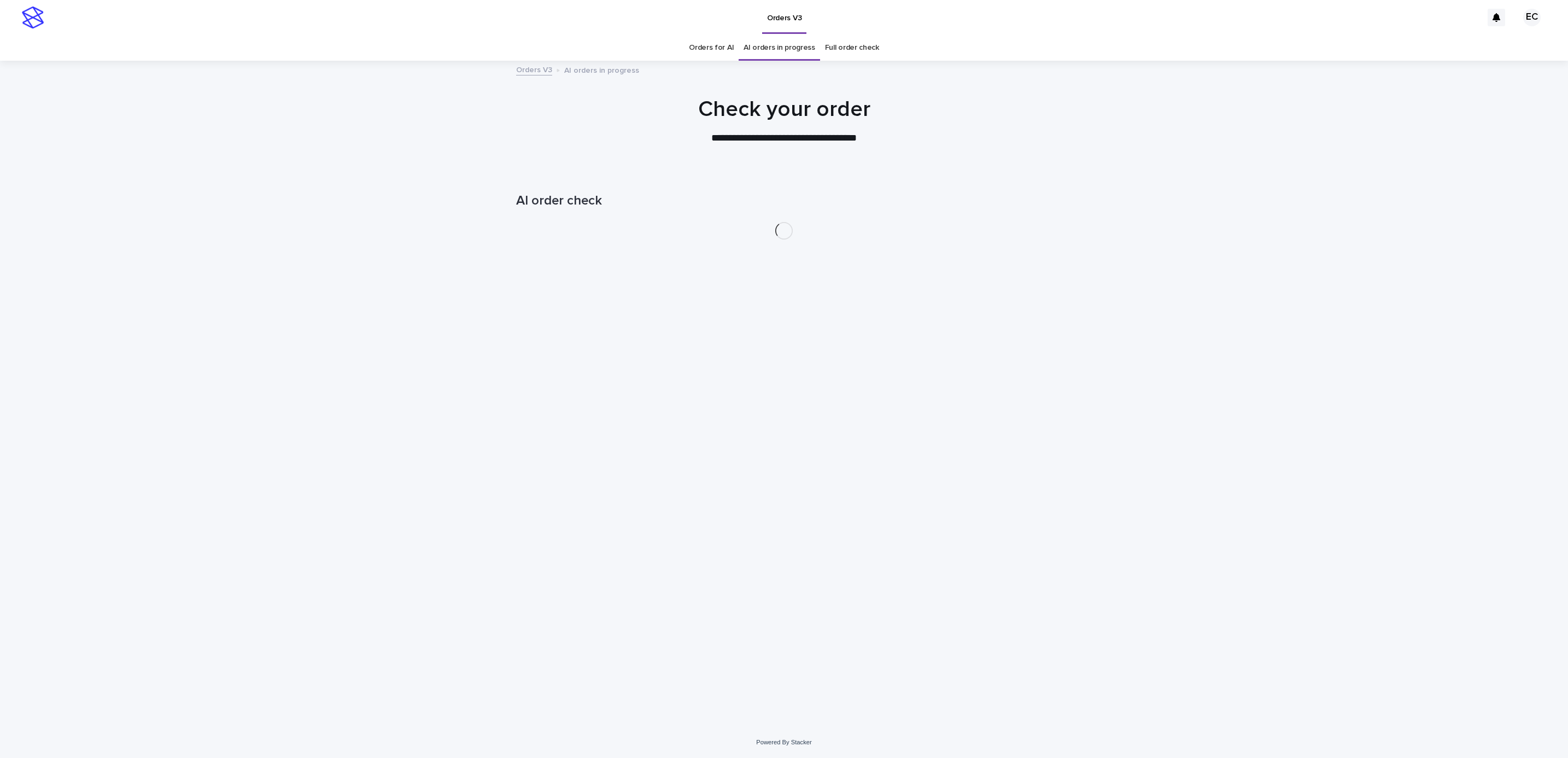
click at [1209, 359] on div "Loading... Saving… Loading... Saving… AI order check" at bounding box center [784, 448] width 1568 height 555
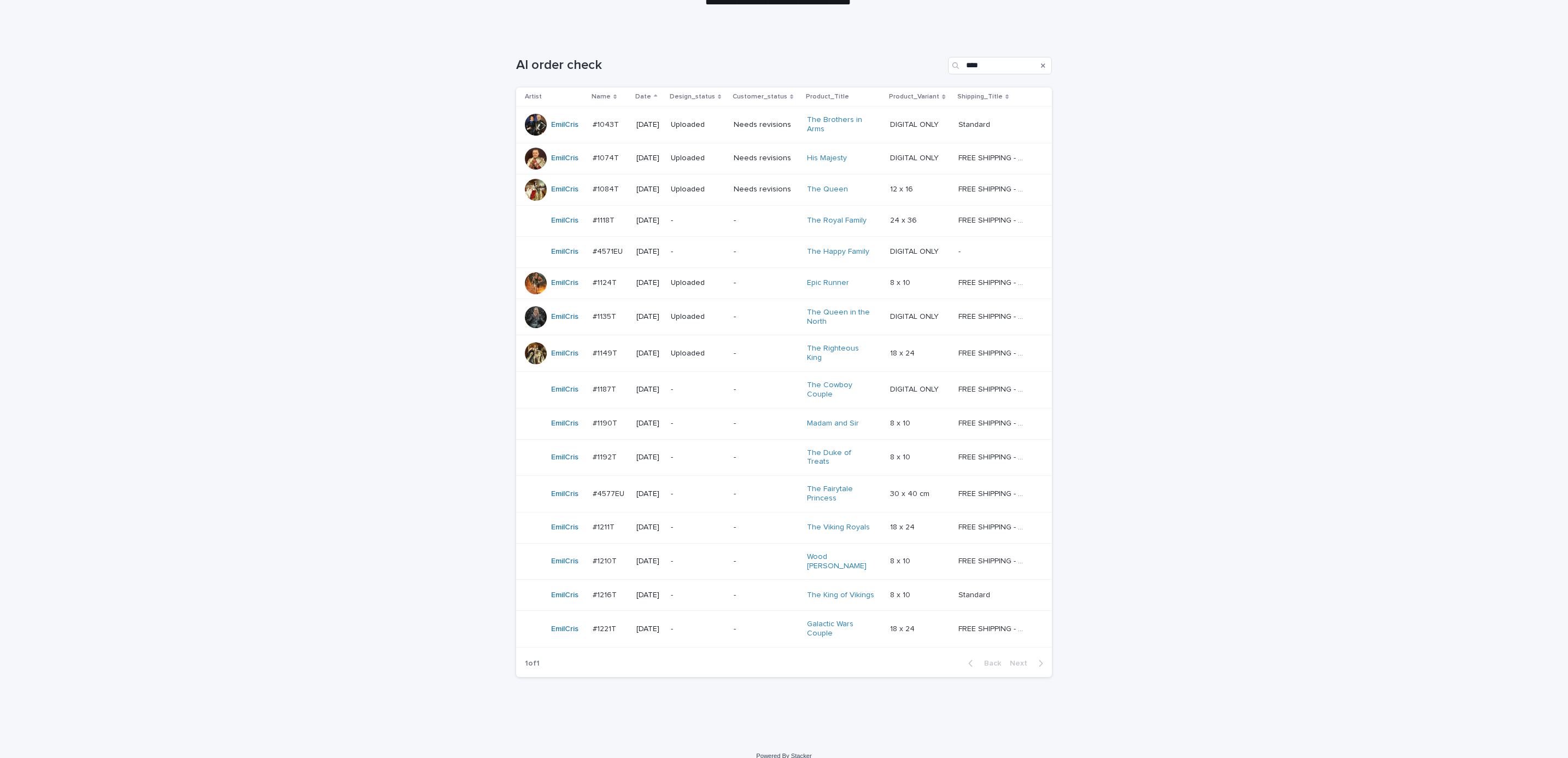
scroll to position [138, 0]
click at [729, 248] on td "-" at bounding box center [698, 250] width 63 height 31
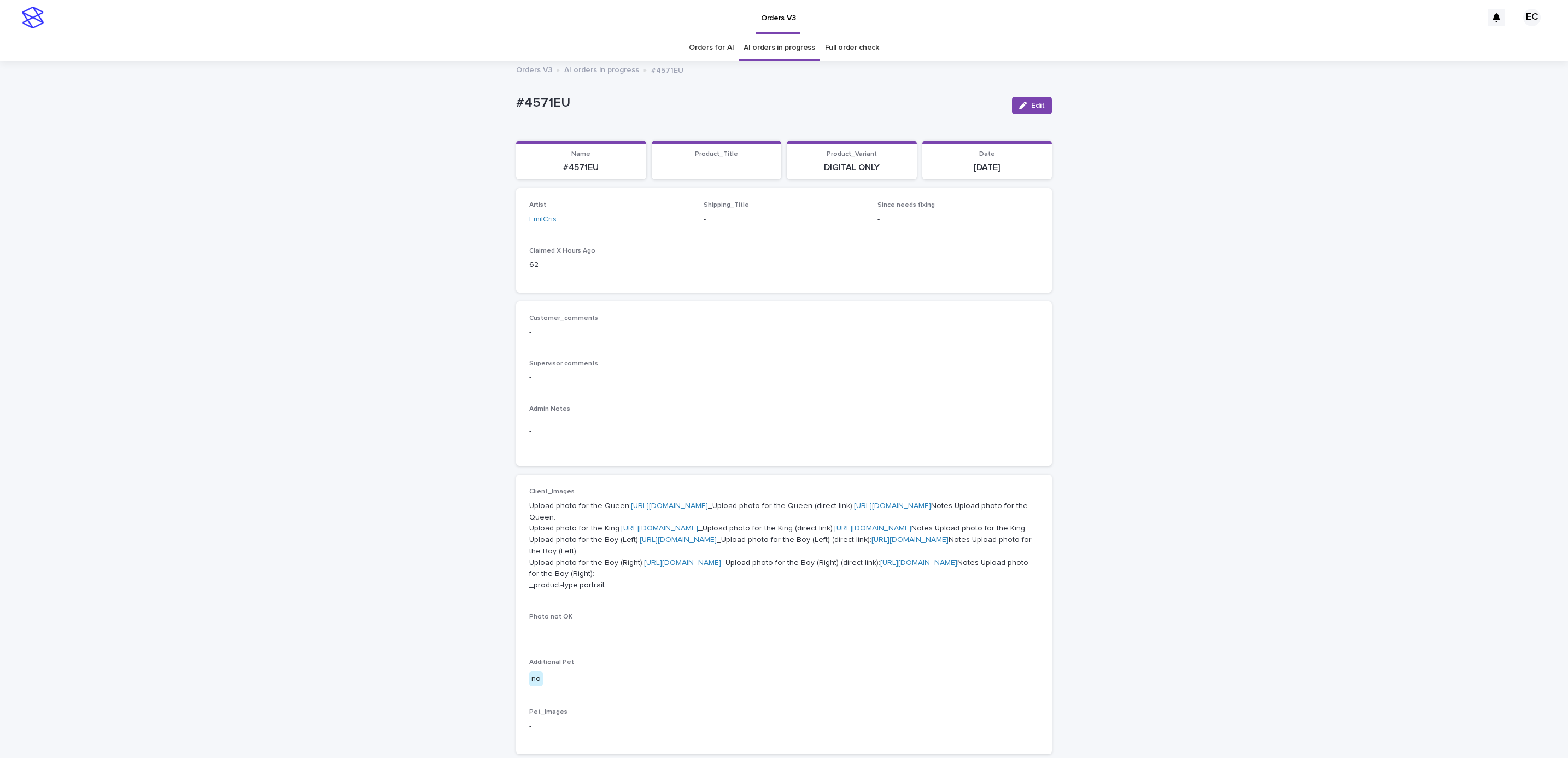
click at [1163, 420] on div "Loading... Saving… Loading... Saving… #4571EU Edit #4571EU Edit Sorry, there wa…" at bounding box center [784, 588] width 1568 height 1053
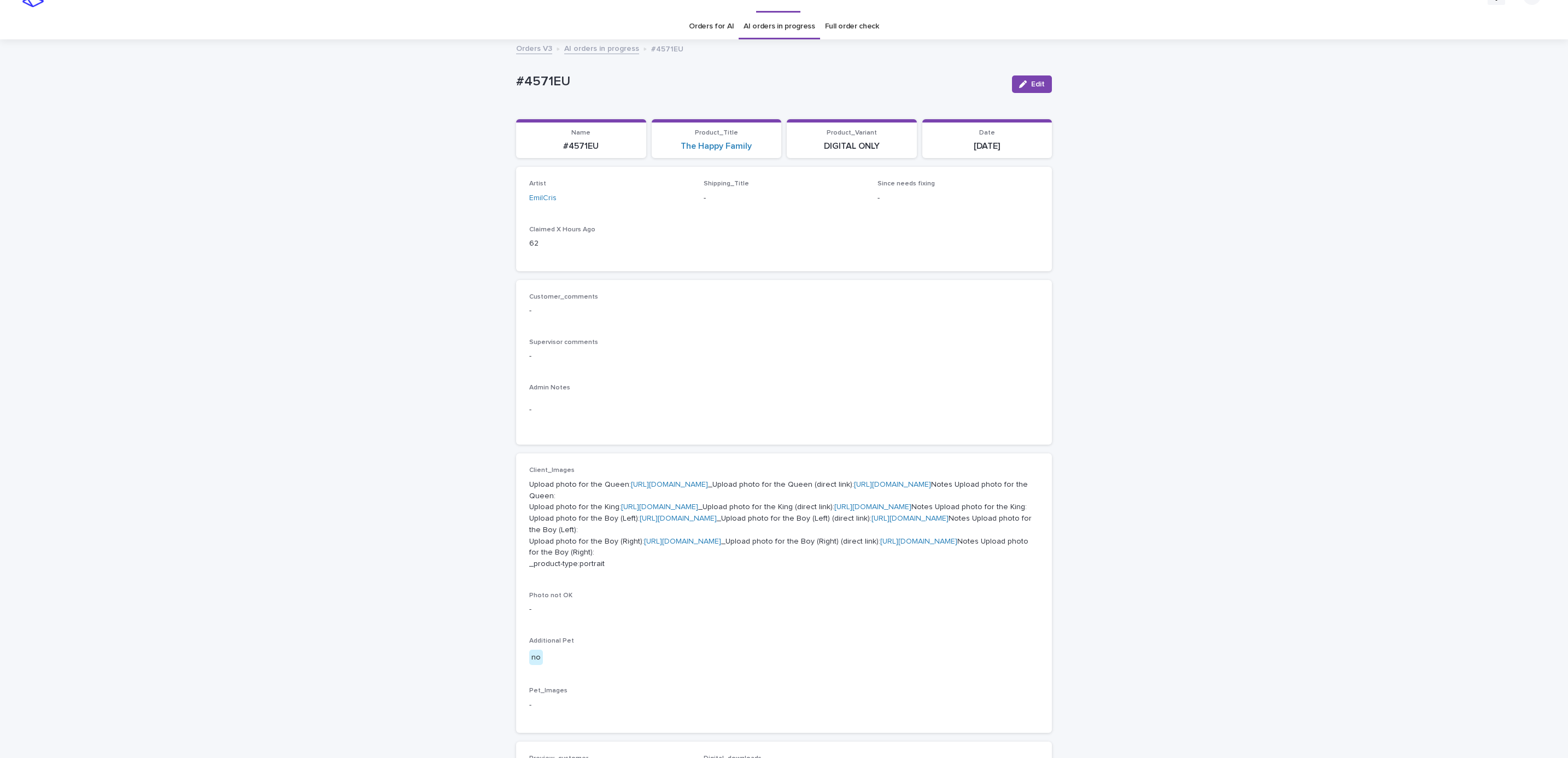
scroll to position [19, 0]
click at [1031, 89] on span "Edit" at bounding box center [1037, 87] width 14 height 8
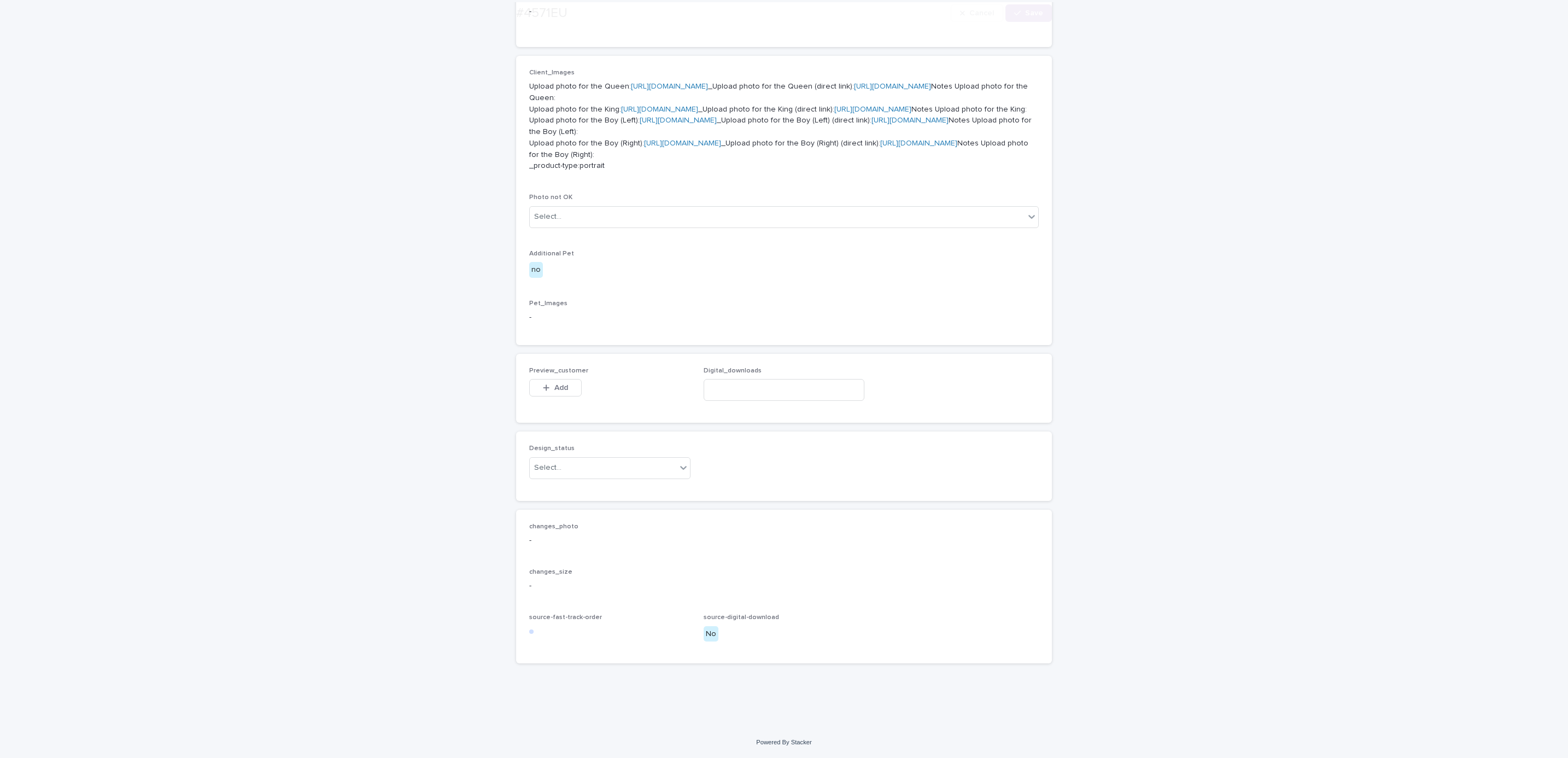
scroll to position [658, 0]
click at [560, 387] on span "Add" at bounding box center [561, 387] width 14 height 8
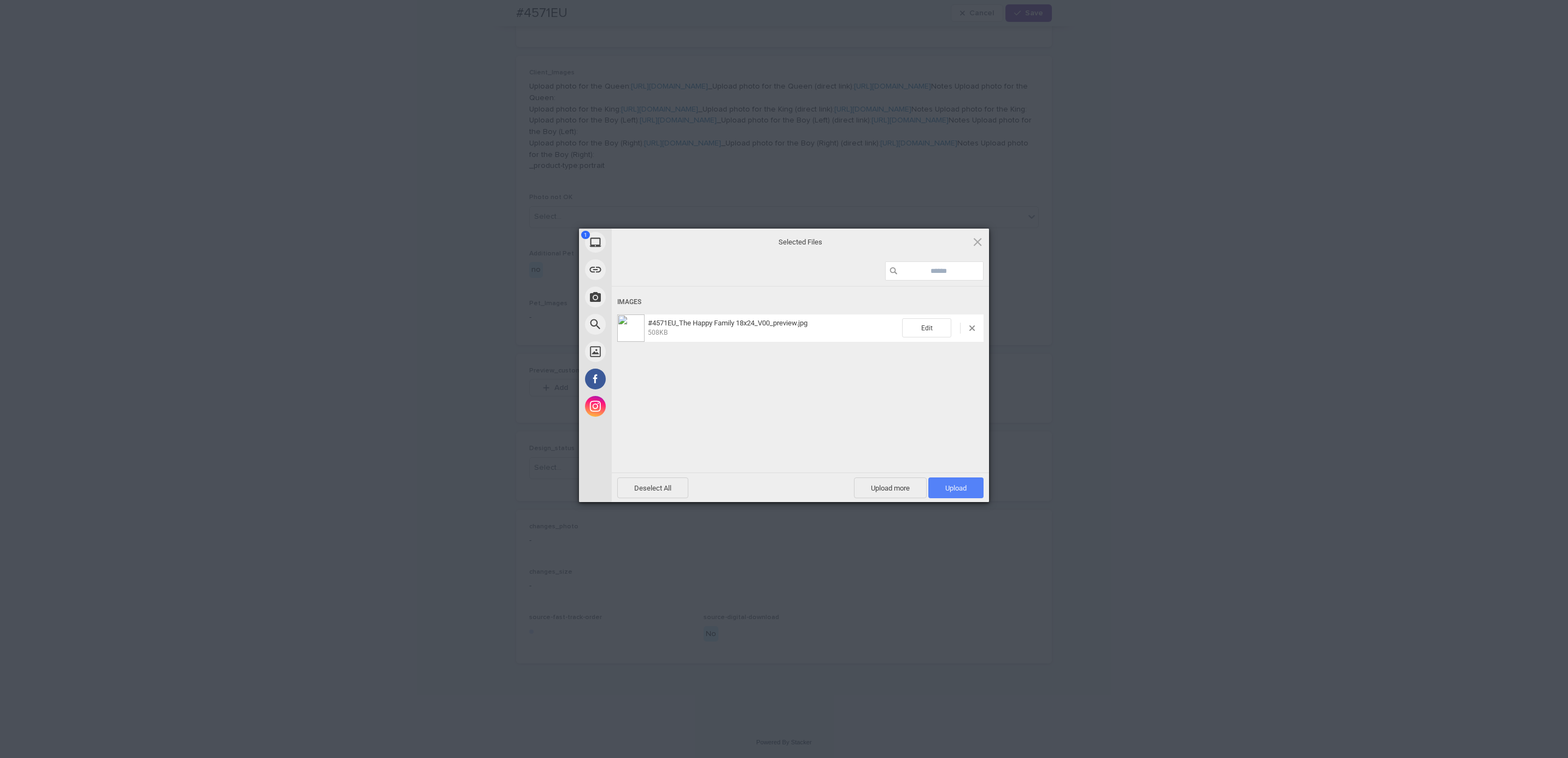
click at [962, 491] on span "Upload 1" at bounding box center [955, 488] width 21 height 8
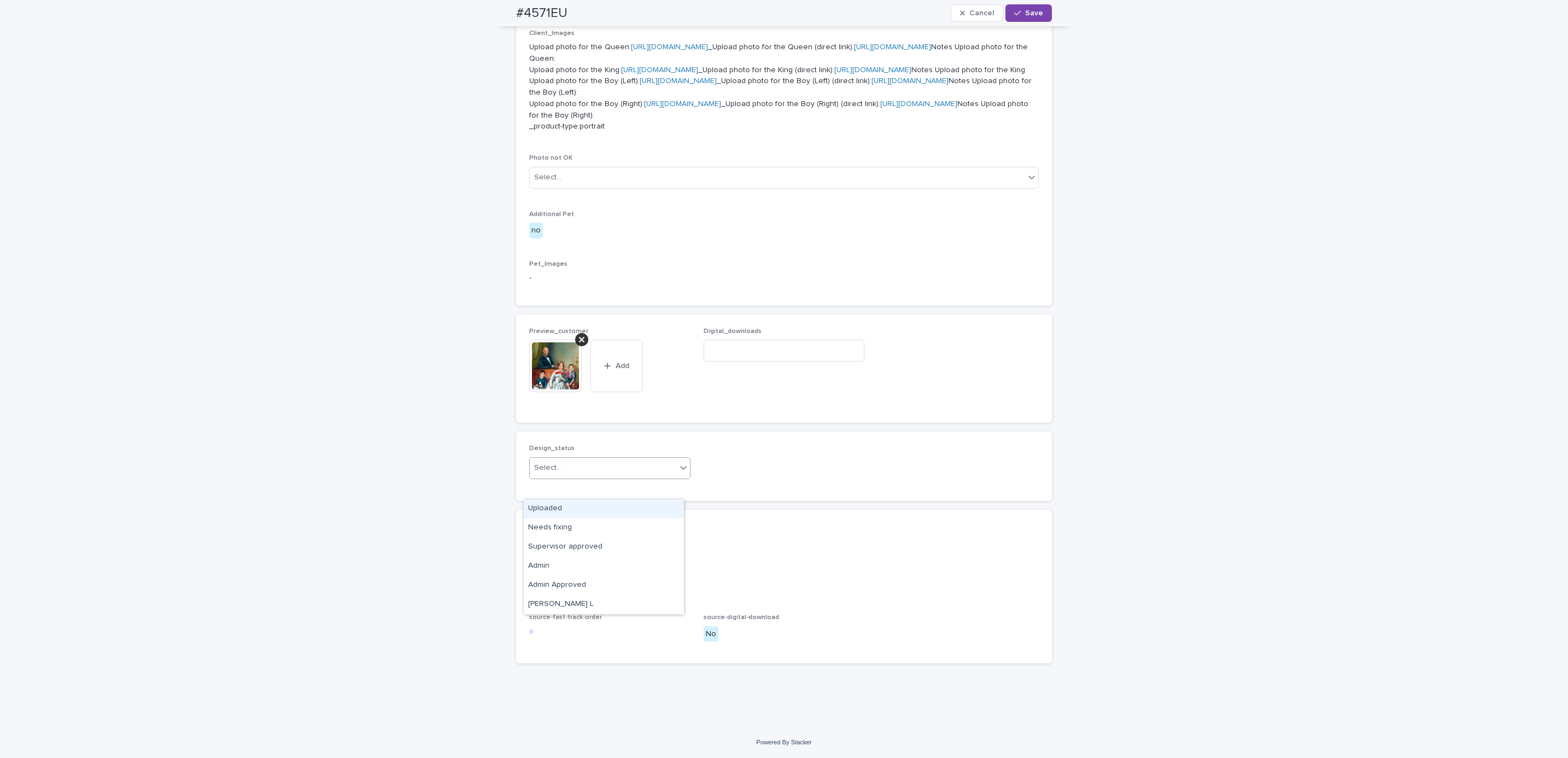
click at [616, 505] on div "Uploaded" at bounding box center [604, 509] width 160 height 19
click at [497, 12] on div "#4571EU Cancel Save" at bounding box center [784, 13] width 588 height 26
click at [569, 13] on div "#4571EU Cancel Save" at bounding box center [784, 13] width 536 height 26
copy h2 "#4571EU"
click at [780, 362] on input at bounding box center [784, 351] width 161 height 22
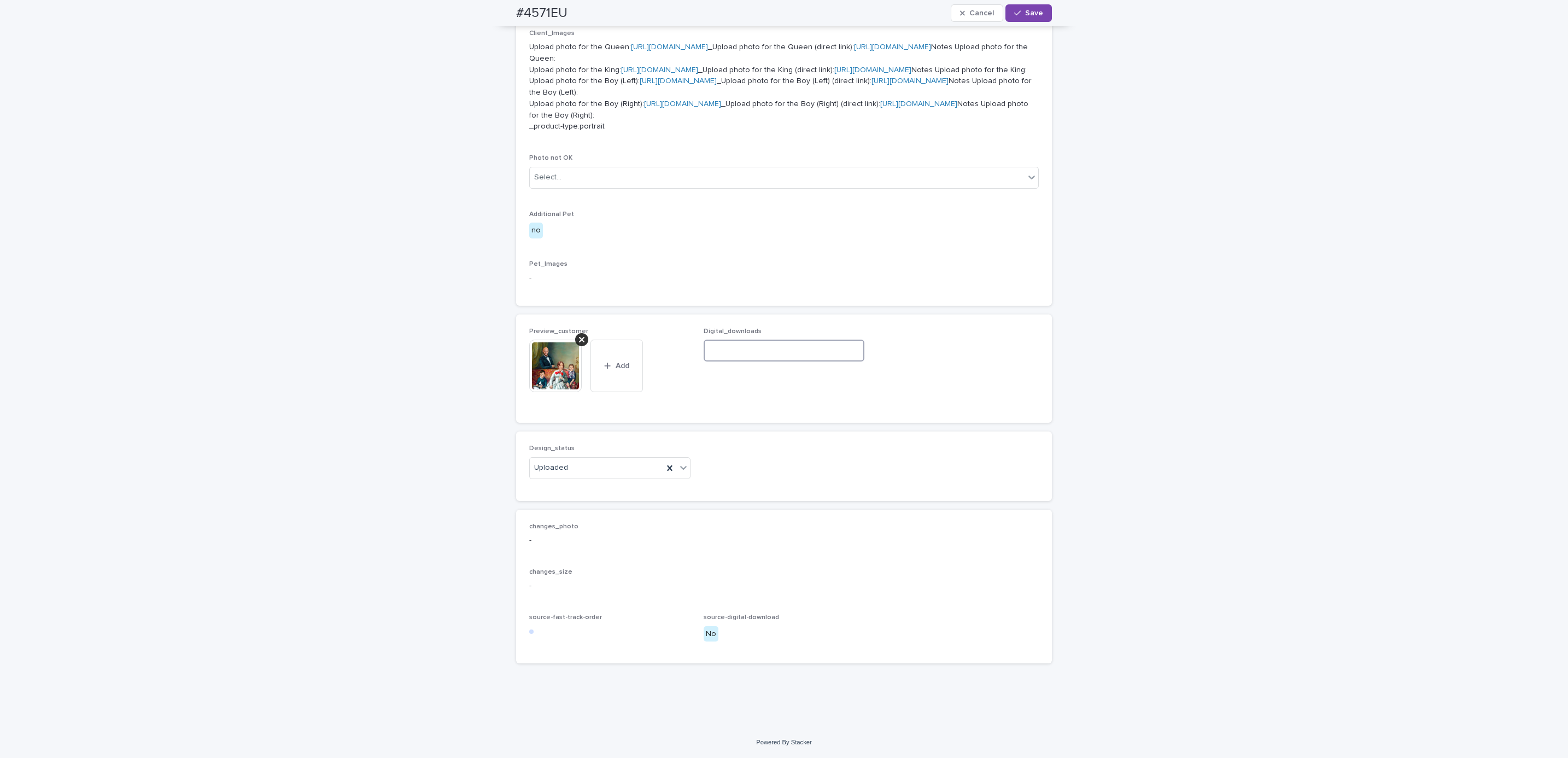
paste input "**********"
type input "**********"
click at [1040, 13] on button "Save" at bounding box center [1029, 13] width 46 height 17
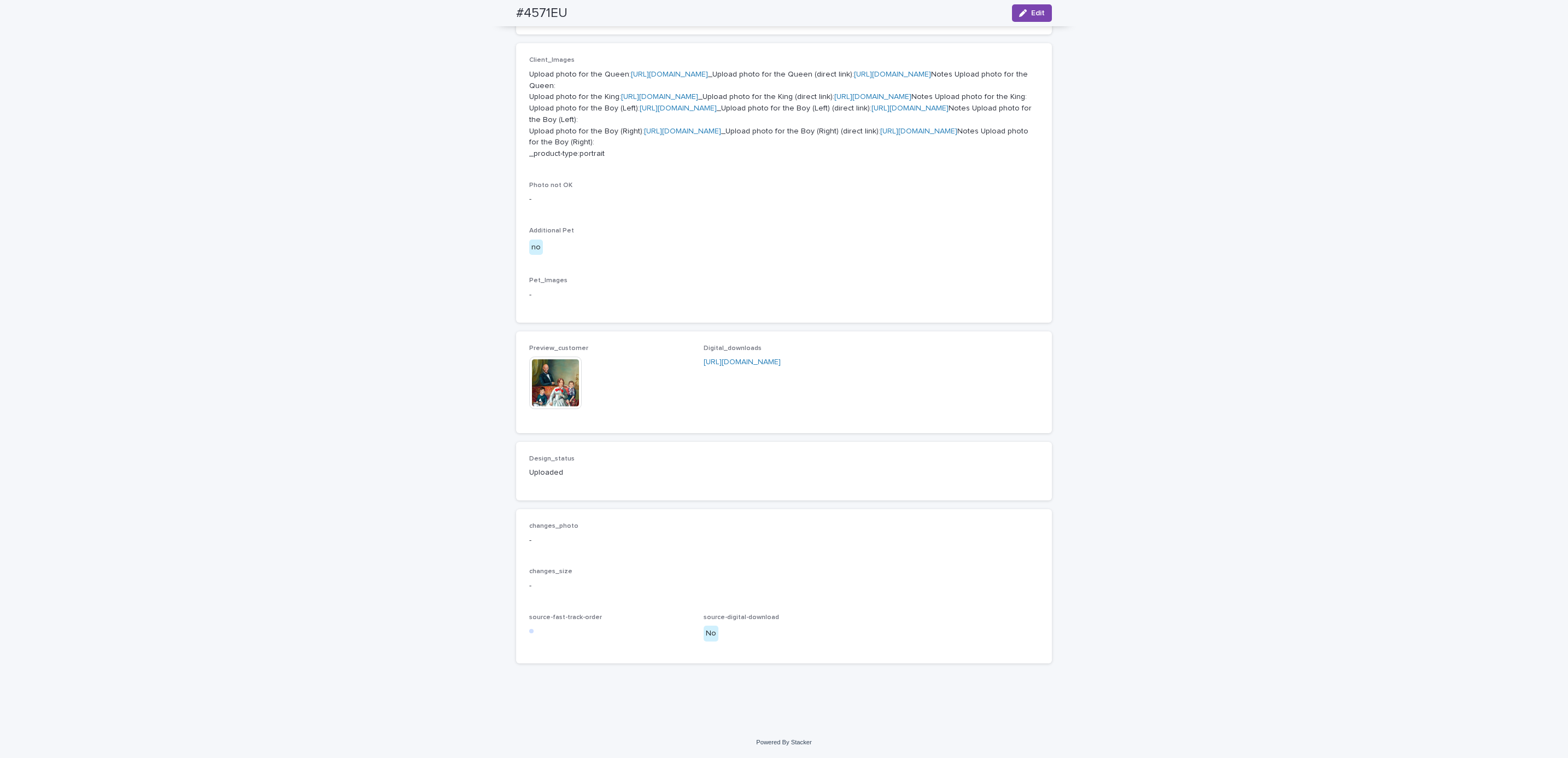
scroll to position [658, 0]
click at [1123, 180] on div "Loading... Saving… Loading... Saving… #4571EU Edit #4571EU Edit Sorry, there wa…" at bounding box center [784, 179] width 1568 height 1096
click at [1135, 264] on div "Loading... Saving… Loading... Saving… #4571EU Edit #4571EU Edit Sorry, there wa…" at bounding box center [784, 179] width 1568 height 1096
click at [1114, 282] on div "Loading... Saving… Loading... Saving… #4571EU Edit #4571EU Edit Sorry, there wa…" at bounding box center [784, 179] width 1568 height 1096
click at [1145, 271] on div "Loading... Saving… Loading... Saving… #4571EU Edit #4571EU Edit Sorry, there wa…" at bounding box center [784, 179] width 1568 height 1096
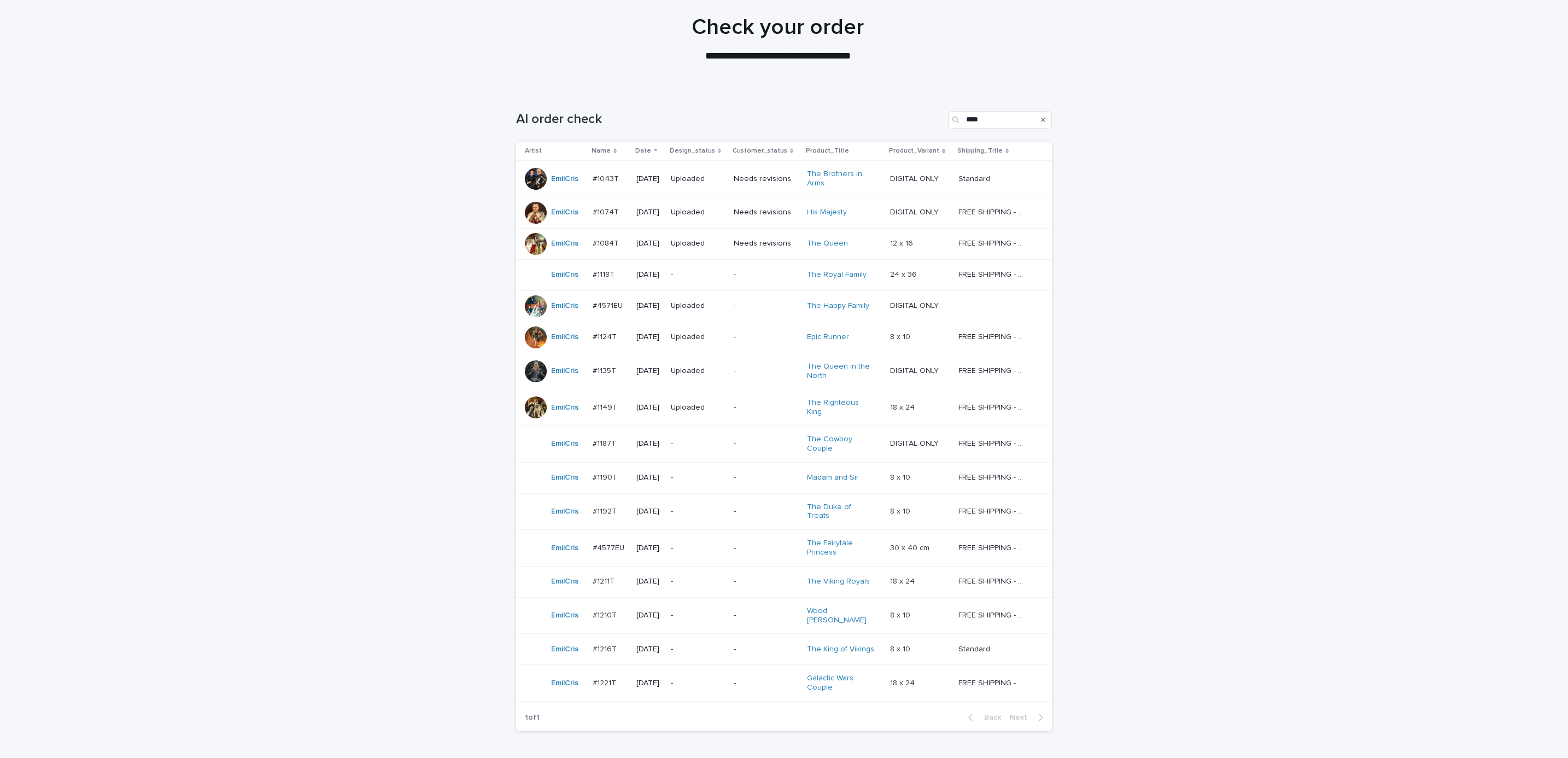
scroll to position [87, 0]
click at [718, 267] on p "-" at bounding box center [698, 270] width 54 height 9
